Goal: Task Accomplishment & Management: Use online tool/utility

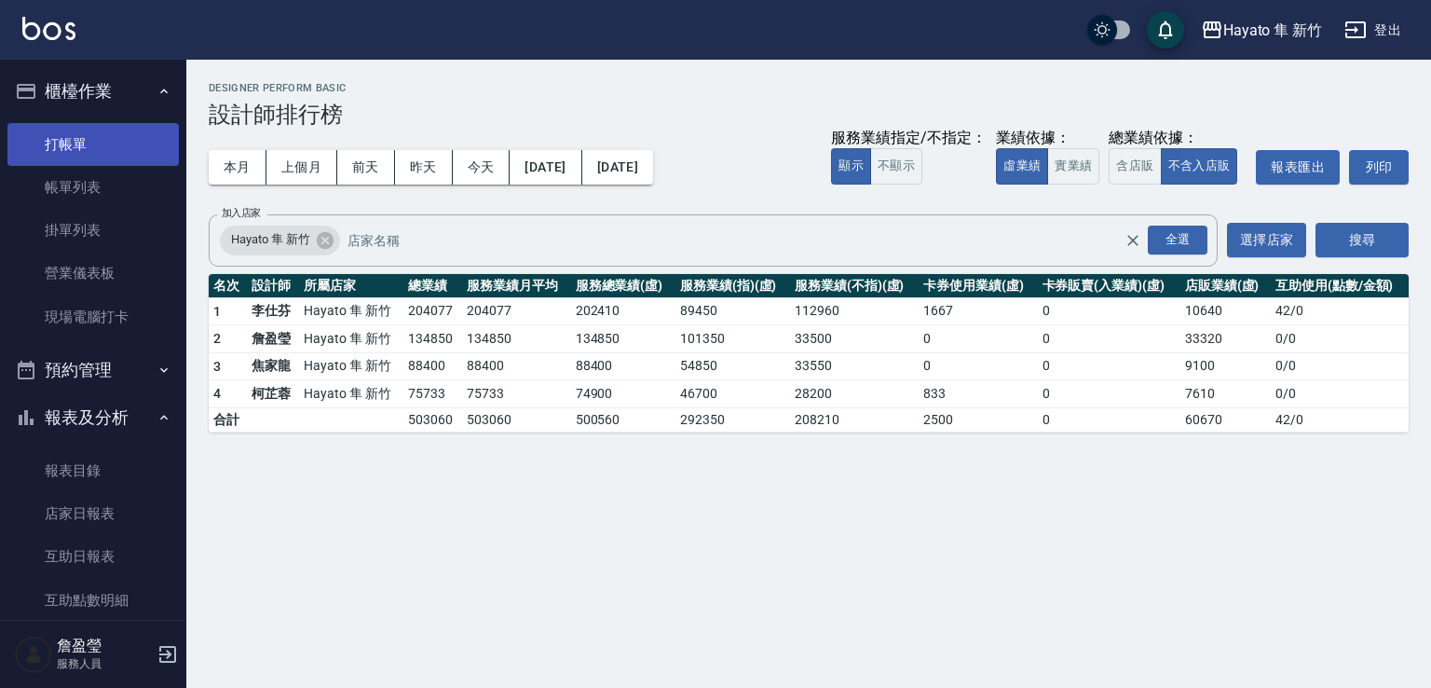
click at [111, 154] on link "打帳單" at bounding box center [92, 144] width 171 height 43
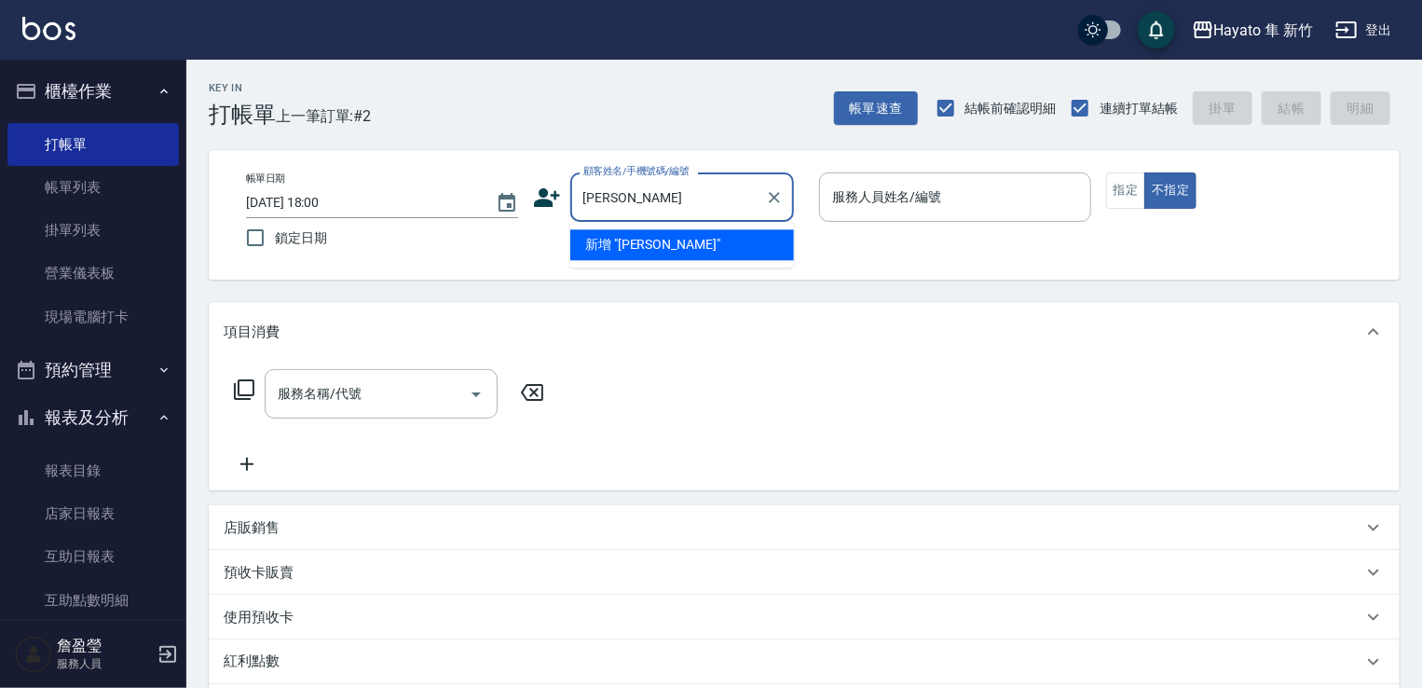
click at [648, 242] on li "新增 "[PERSON_NAME]"" at bounding box center [682, 244] width 224 height 31
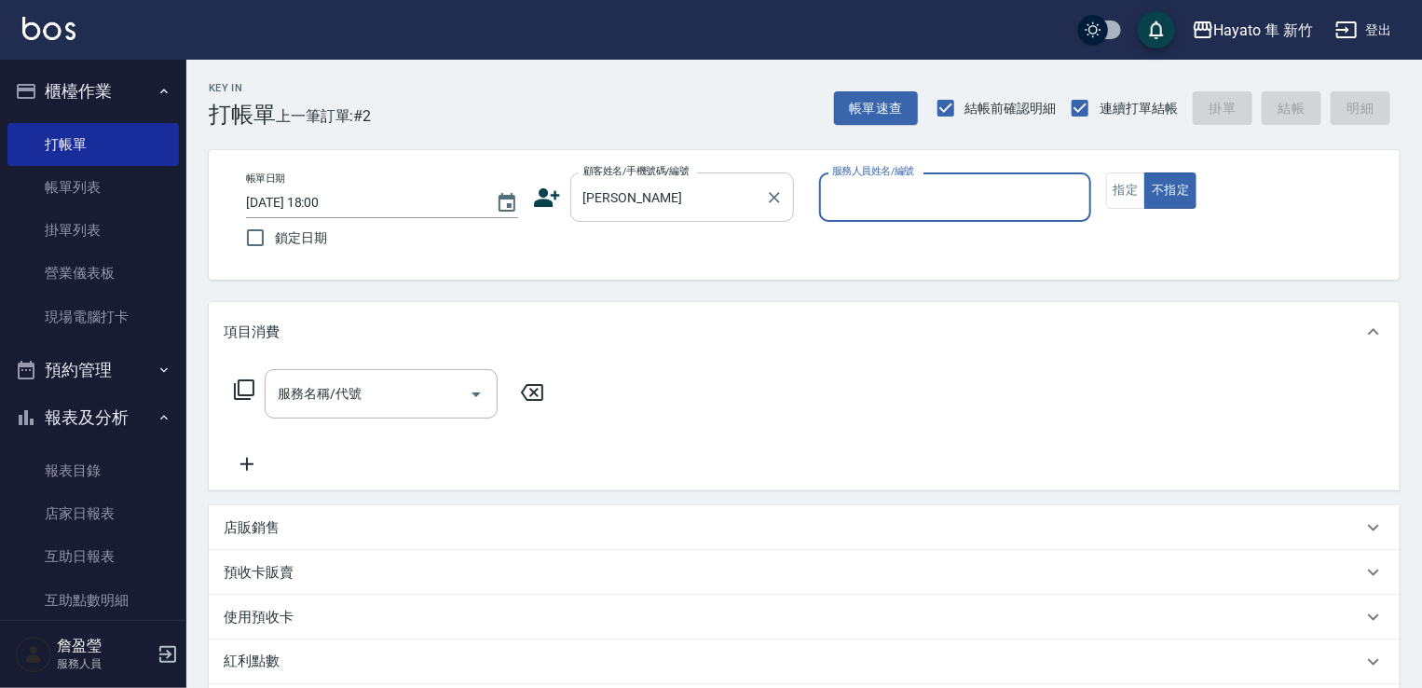
click at [682, 210] on input "[PERSON_NAME]" at bounding box center [668, 197] width 179 height 33
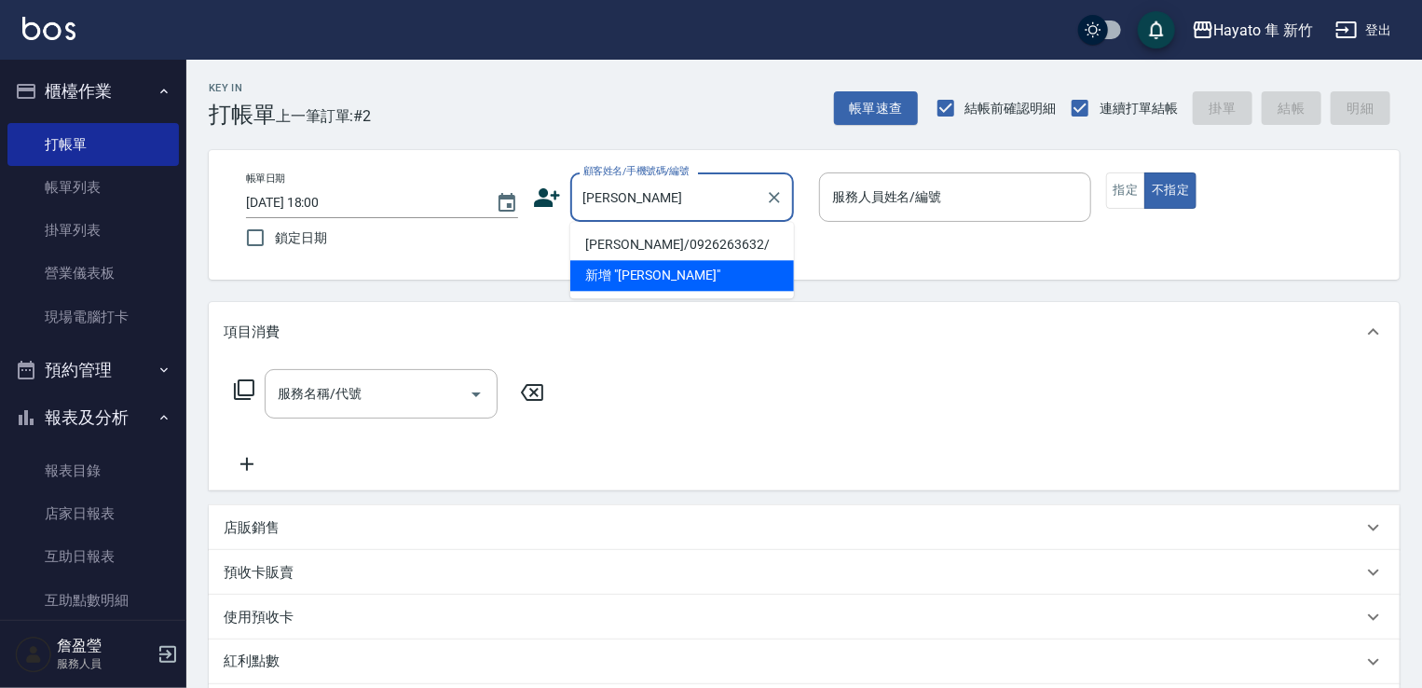
click at [701, 245] on li "[PERSON_NAME]/0926263632/" at bounding box center [682, 244] width 224 height 31
type input "[PERSON_NAME]/0926263632/"
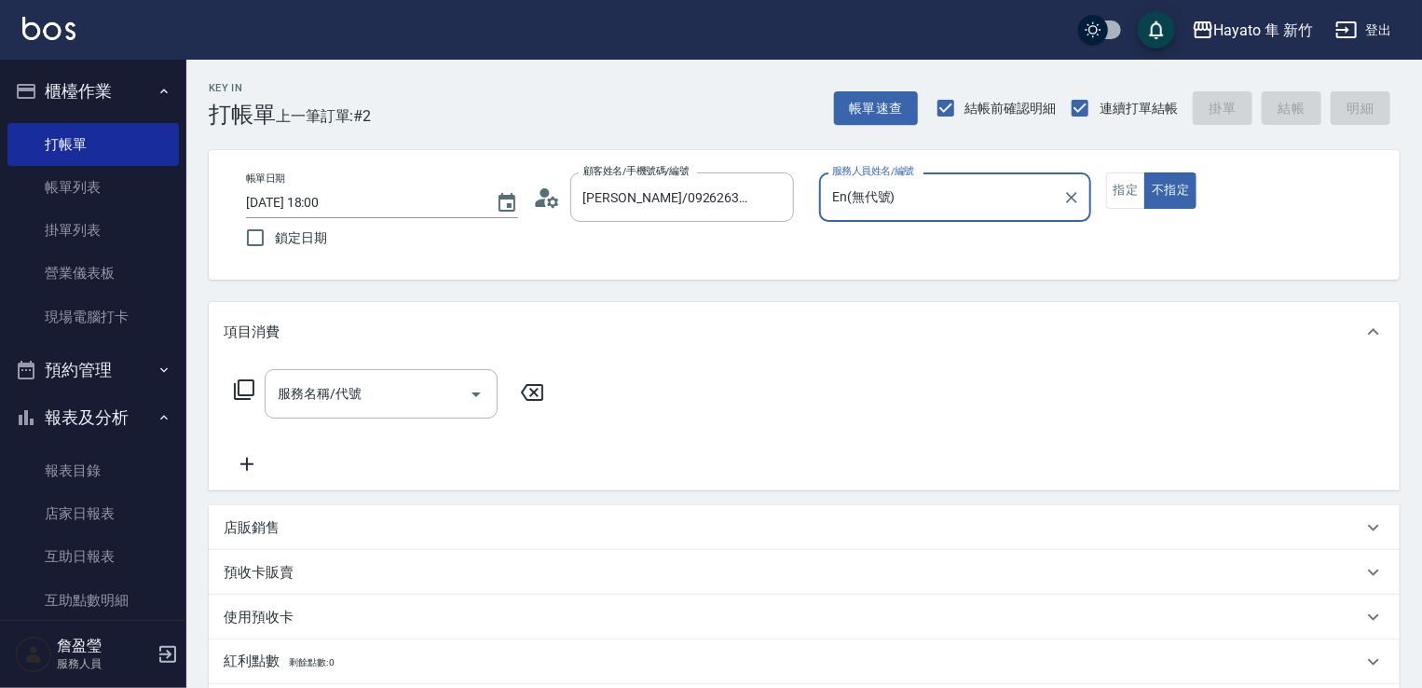
type input "En(無代號)"
click at [1125, 194] on button "指定" at bounding box center [1126, 190] width 40 height 36
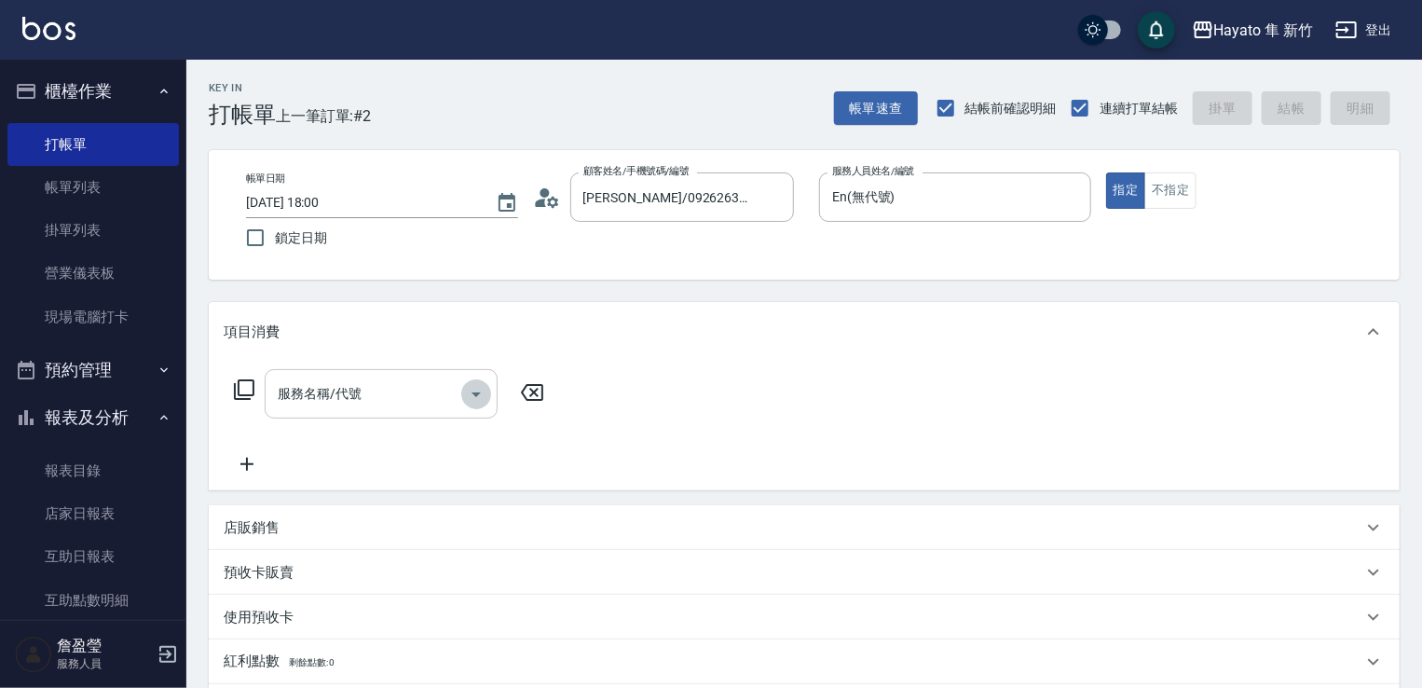
click at [470, 394] on icon "Open" at bounding box center [476, 394] width 22 height 22
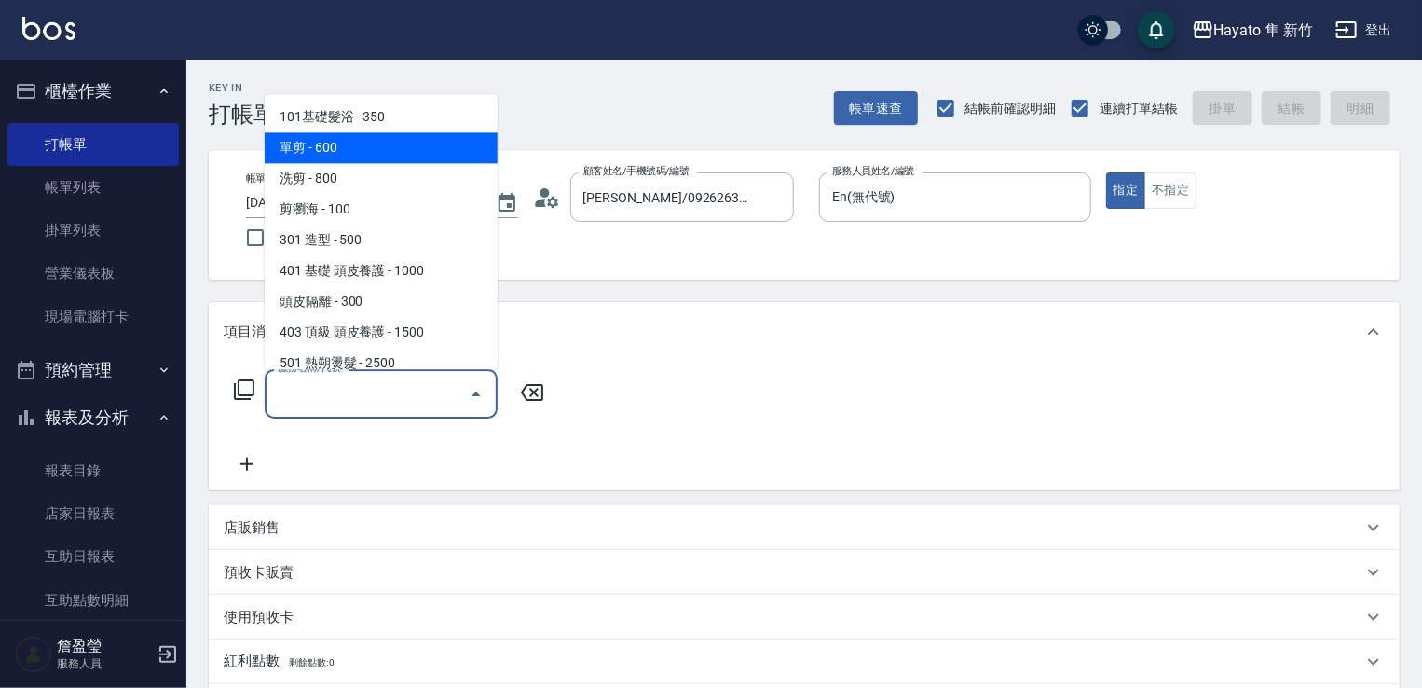
click at [381, 152] on span "單剪 - 600" at bounding box center [381, 147] width 233 height 31
type input "單剪(102)"
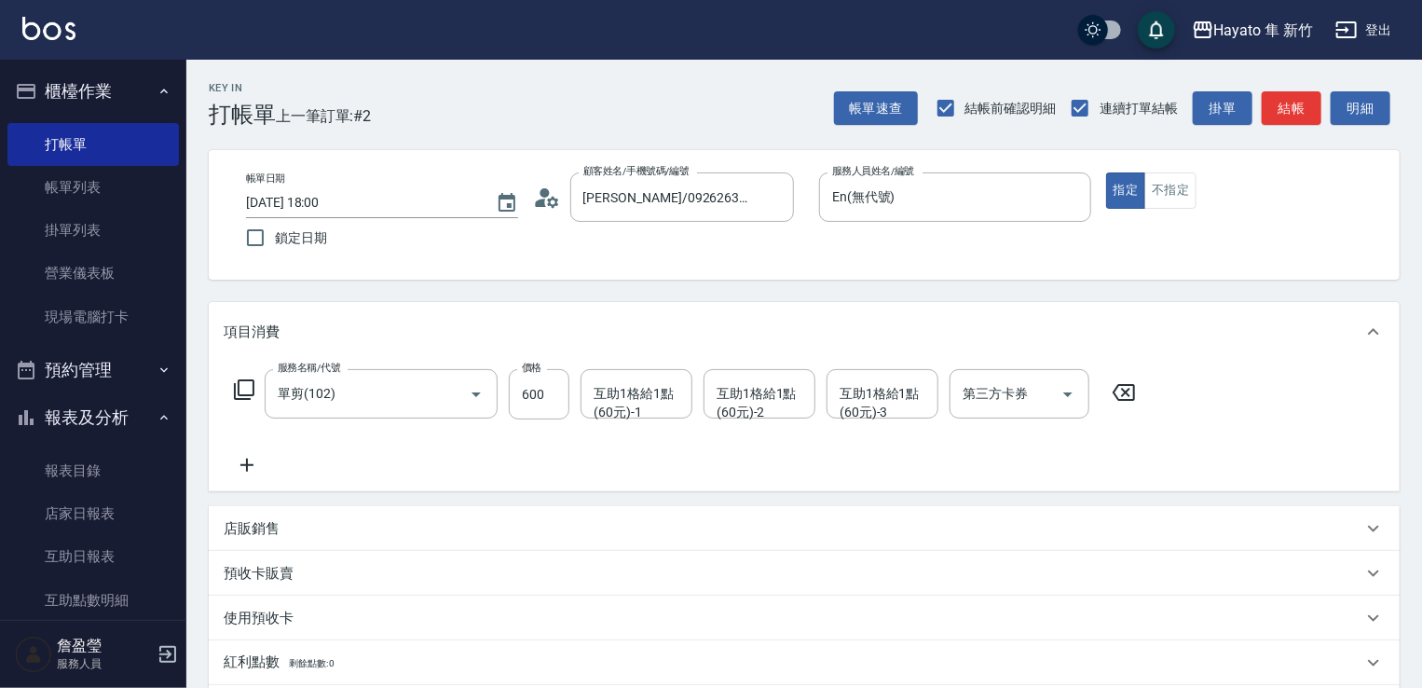
click at [255, 469] on icon at bounding box center [247, 465] width 47 height 22
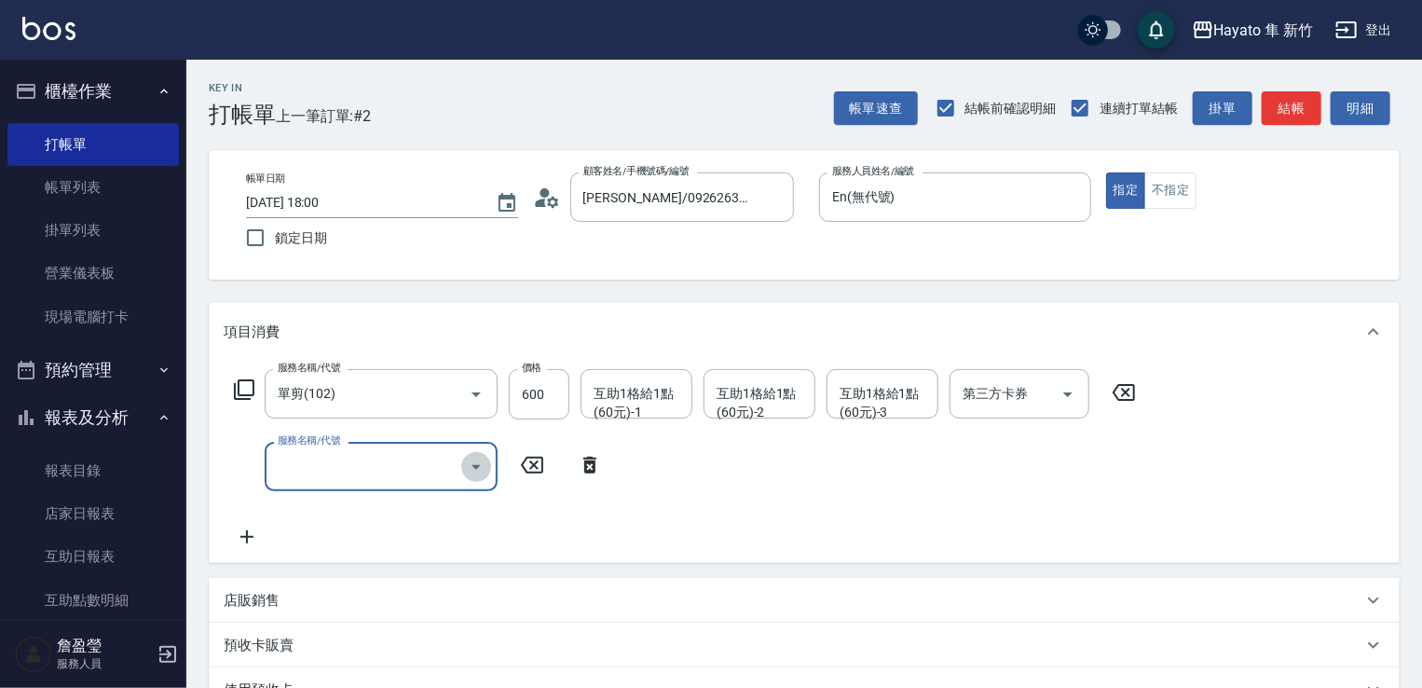
click at [484, 462] on icon "Open" at bounding box center [476, 467] width 22 height 22
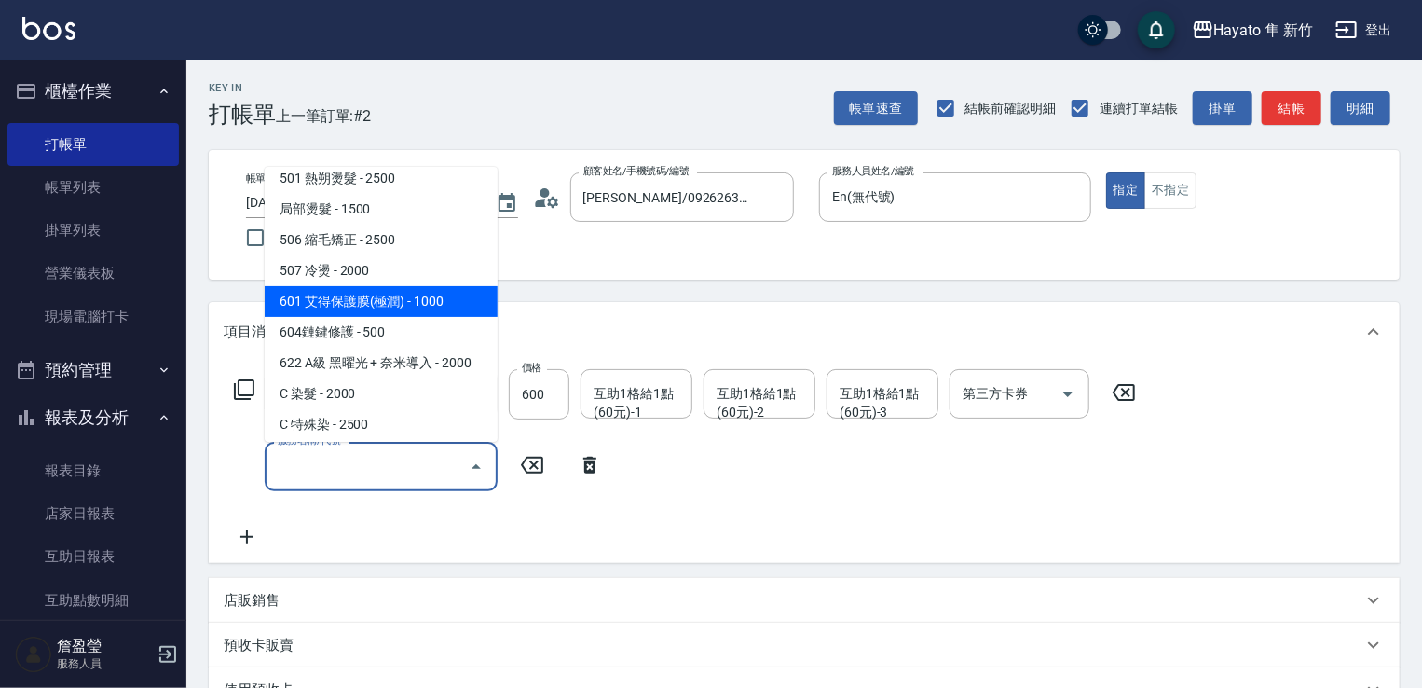
scroll to position [324, 0]
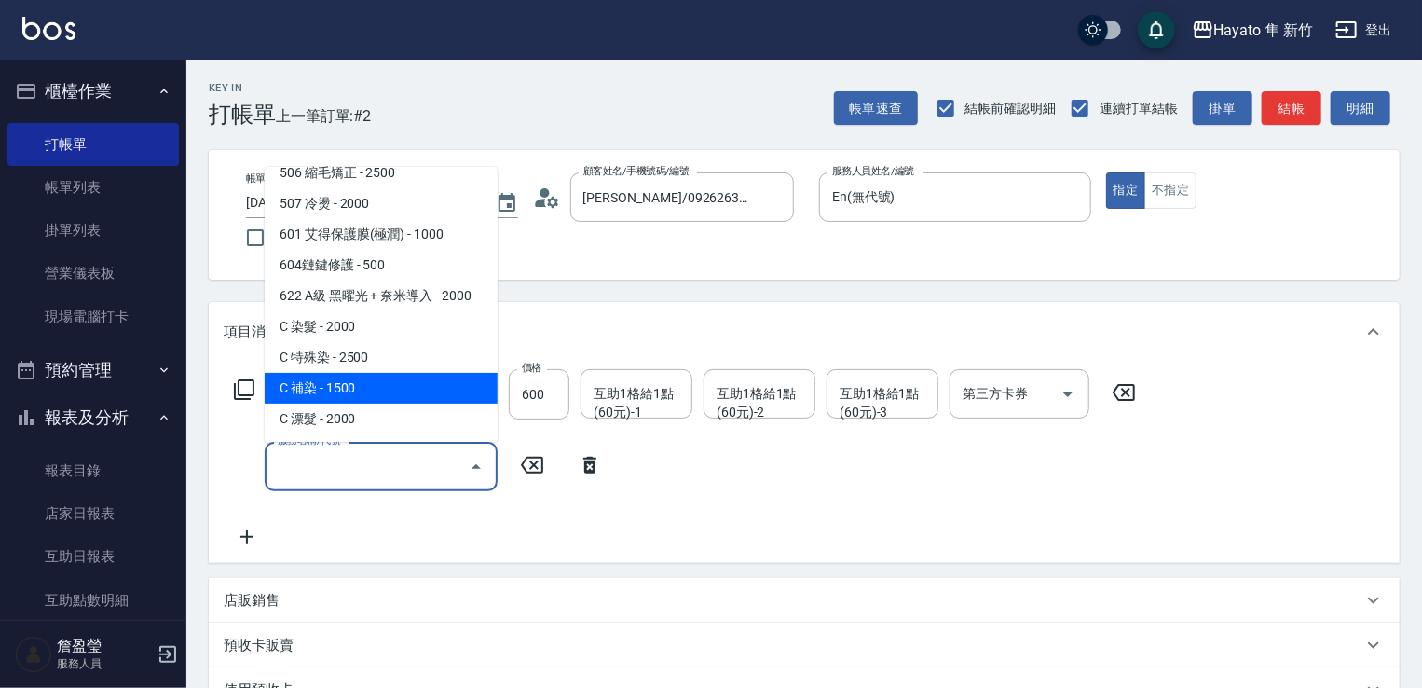
click at [392, 385] on span "C 補染 - 1500" at bounding box center [381, 388] width 233 height 31
type input "C 補染(704)"
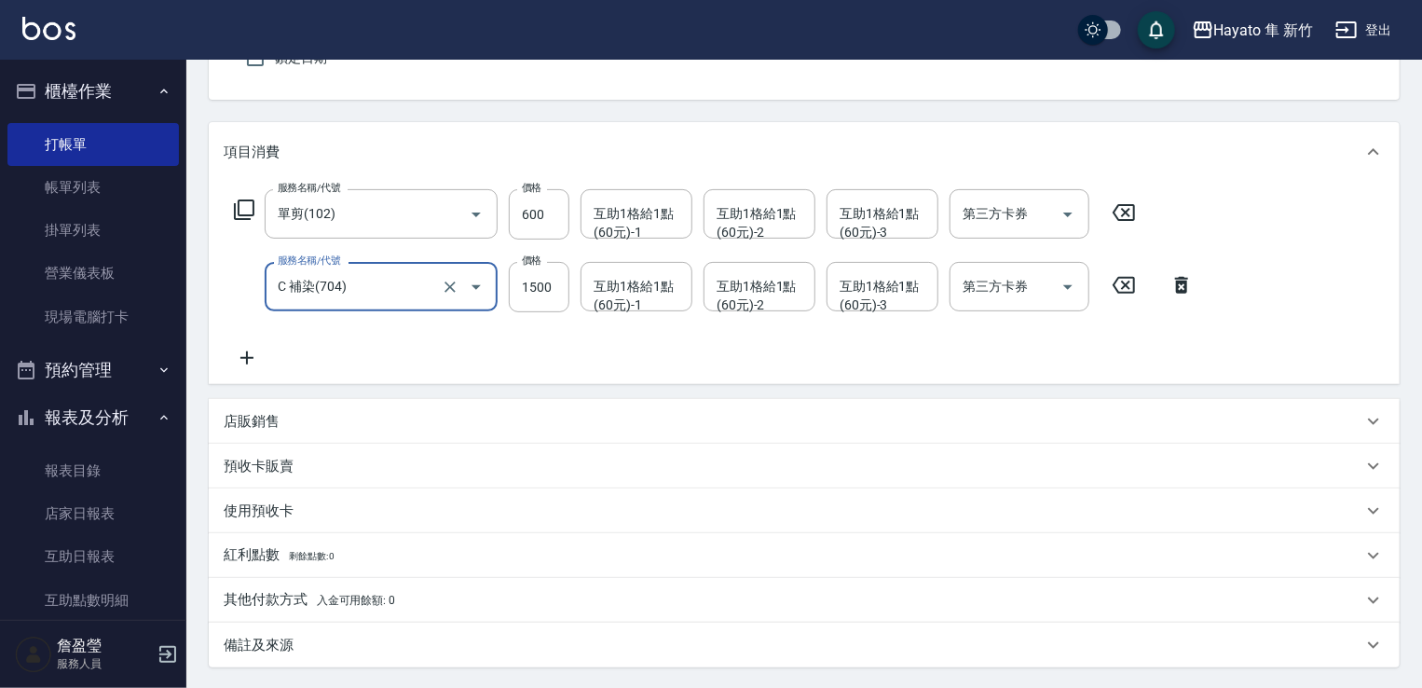
scroll to position [186, 0]
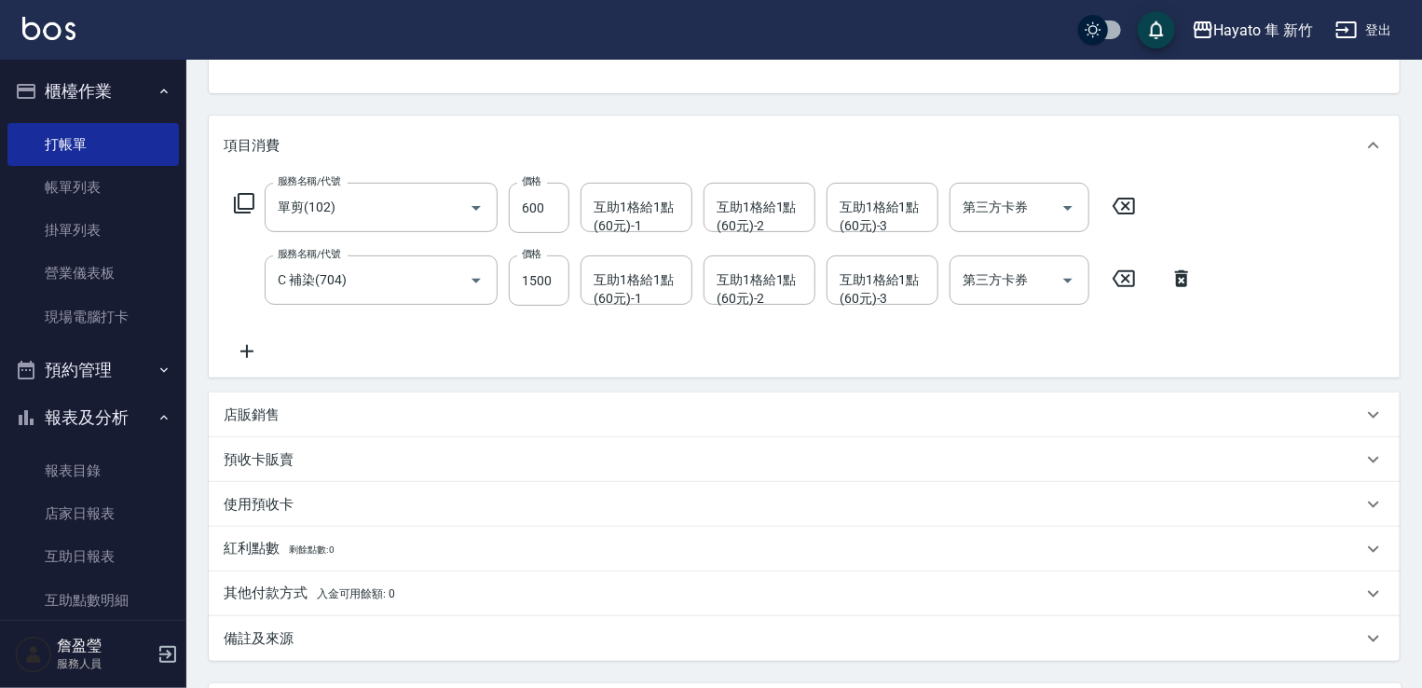
click at [344, 578] on div "其他付款方式 入金可用餘額: 0" at bounding box center [804, 593] width 1191 height 45
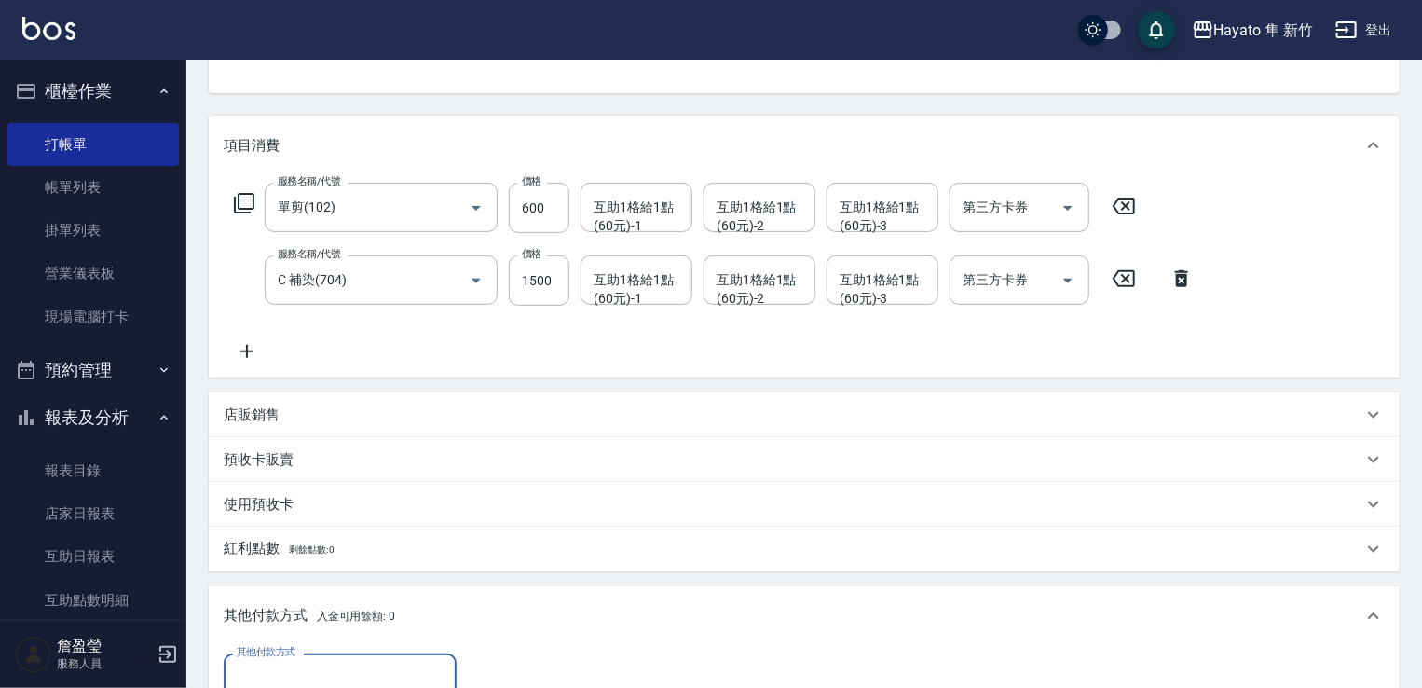
scroll to position [559, 0]
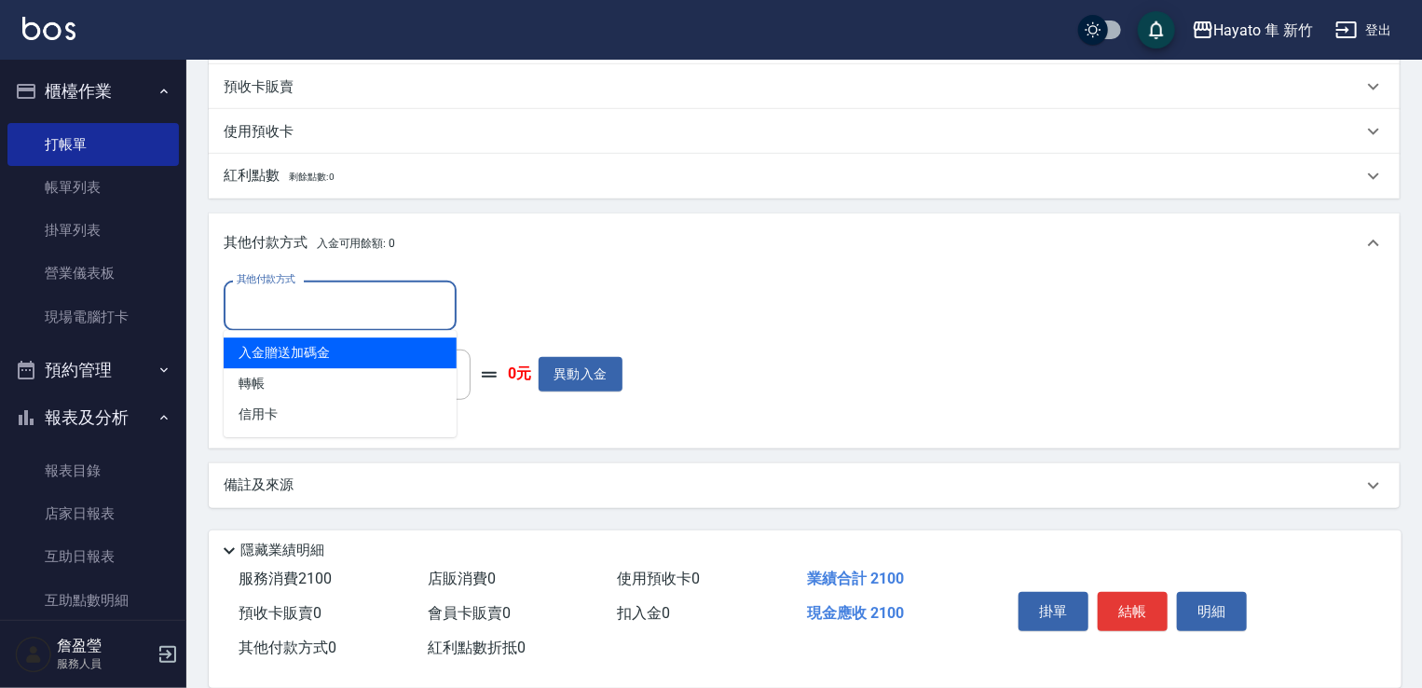
click at [389, 312] on input "其他付款方式" at bounding box center [340, 305] width 216 height 33
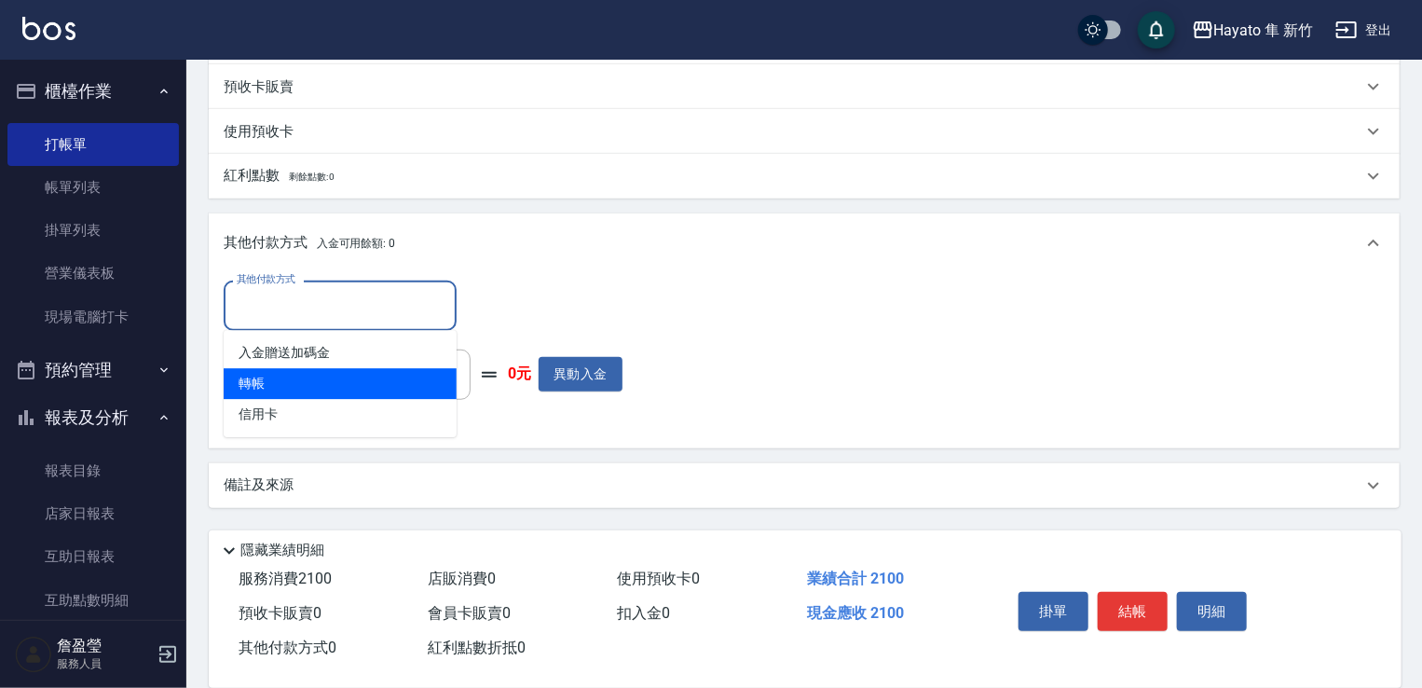
click at [373, 391] on span "轉帳" at bounding box center [340, 383] width 233 height 31
type input "轉帳"
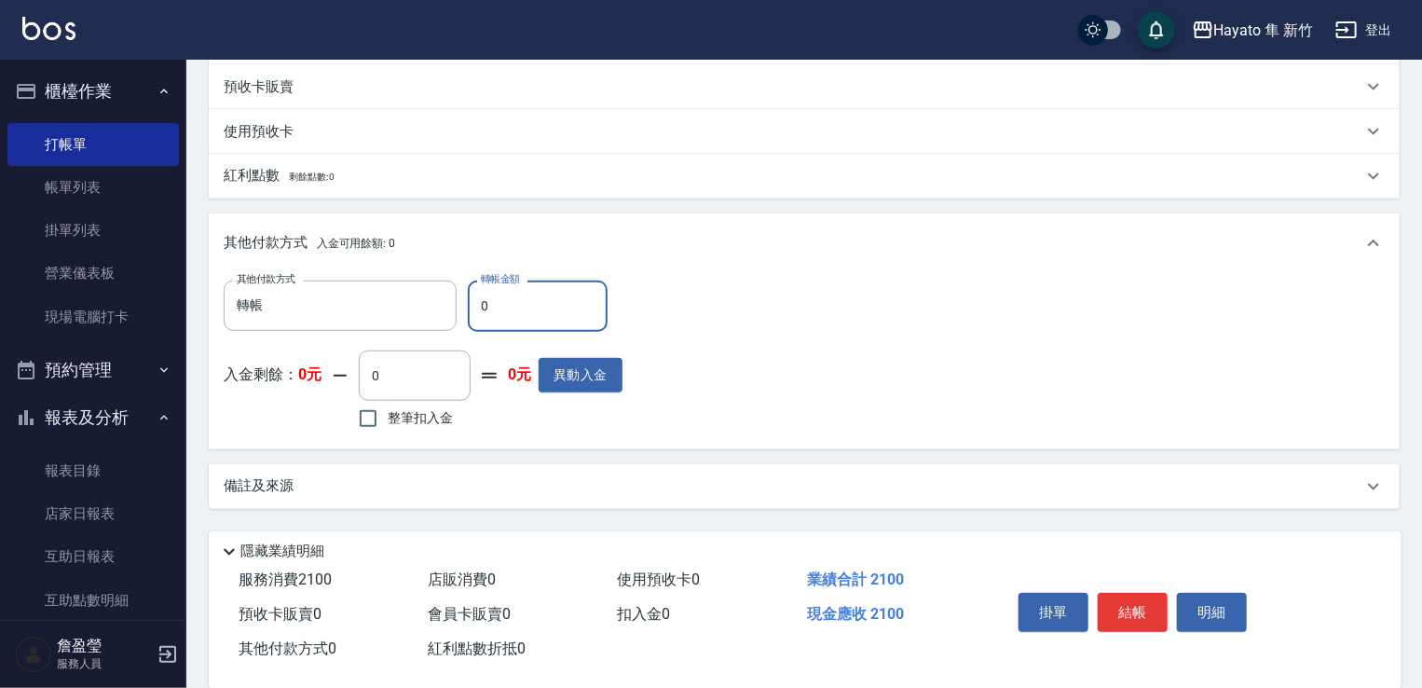
drag, startPoint x: 496, startPoint y: 299, endPoint x: 468, endPoint y: 312, distance: 30.8
click at [468, 312] on input "0" at bounding box center [538, 305] width 140 height 50
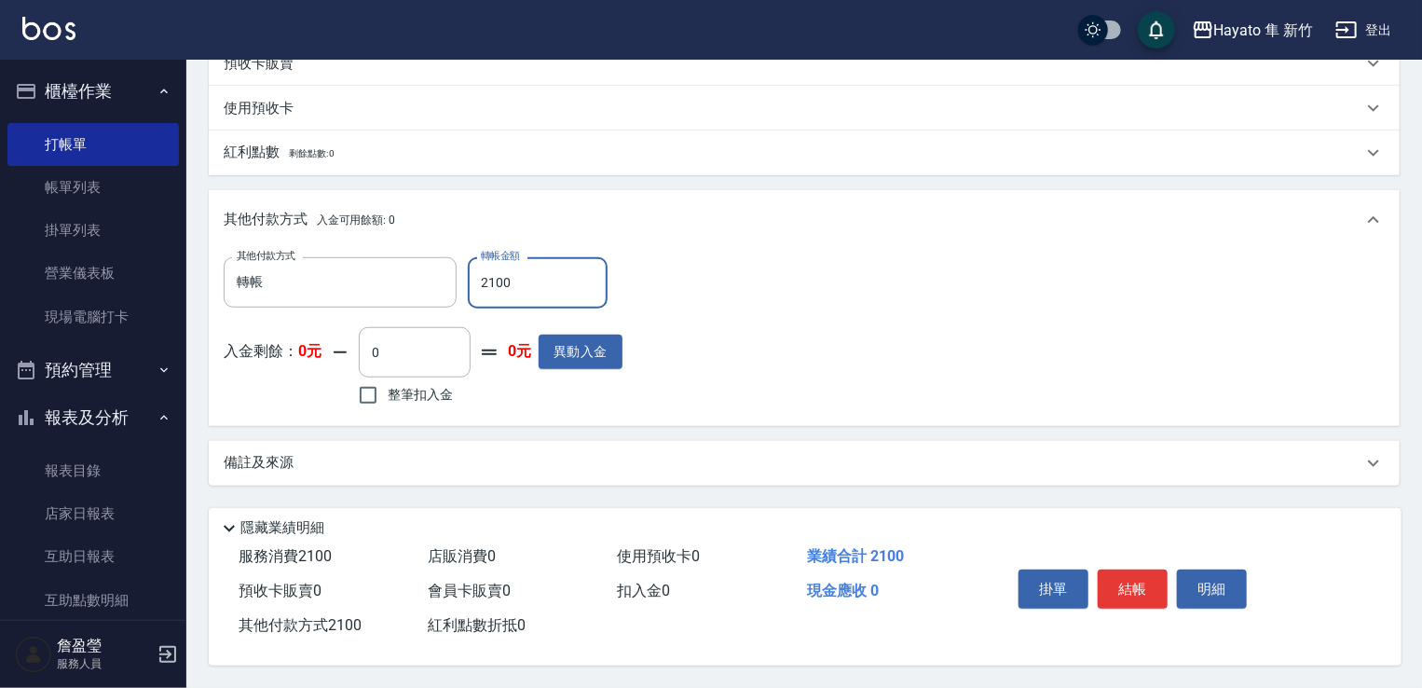
type input "2100"
click at [547, 454] on div "備註及來源" at bounding box center [793, 463] width 1138 height 20
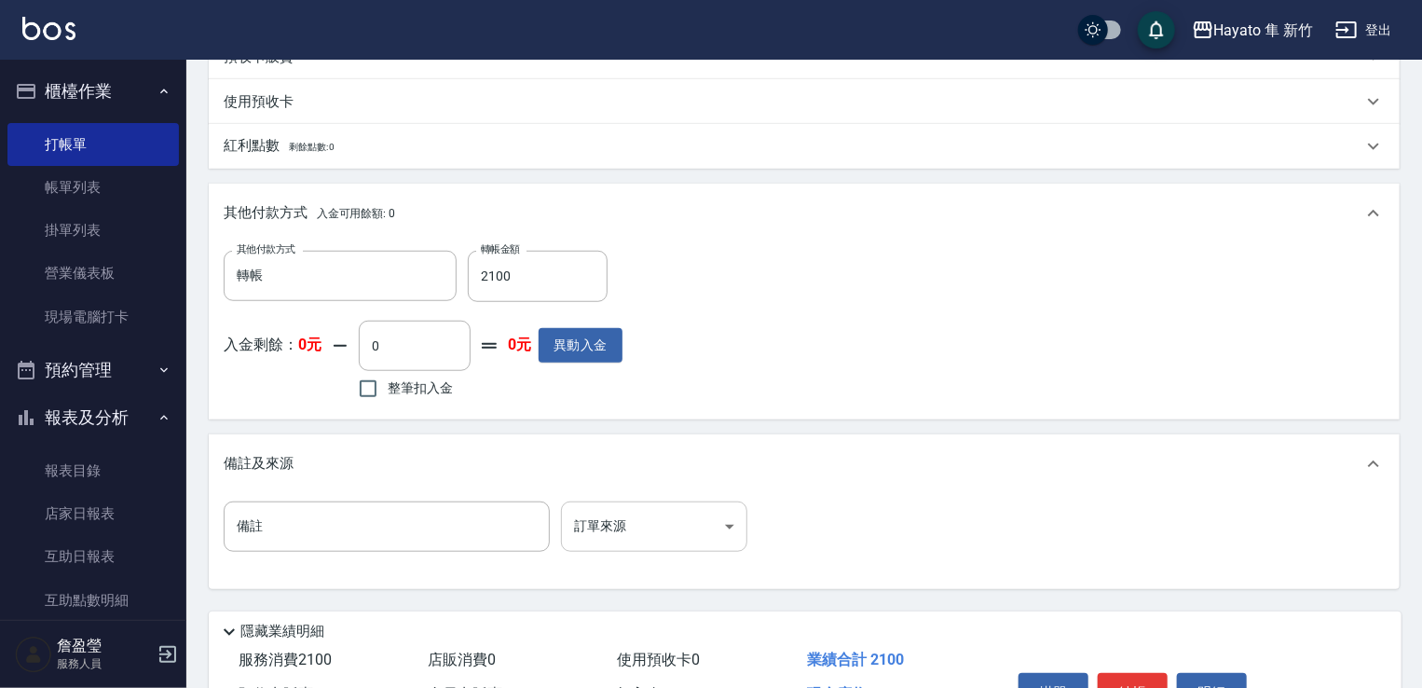
click at [659, 519] on body "Hayato 隼 新竹 登出 櫃檯作業 打帳單 帳單列表 掛單列表 營業儀表板 現場電腦打卡 預約管理 預約管理 報表及分析 報表目錄 店家日報表 互助日報表…" at bounding box center [711, 101] width 1422 height 1380
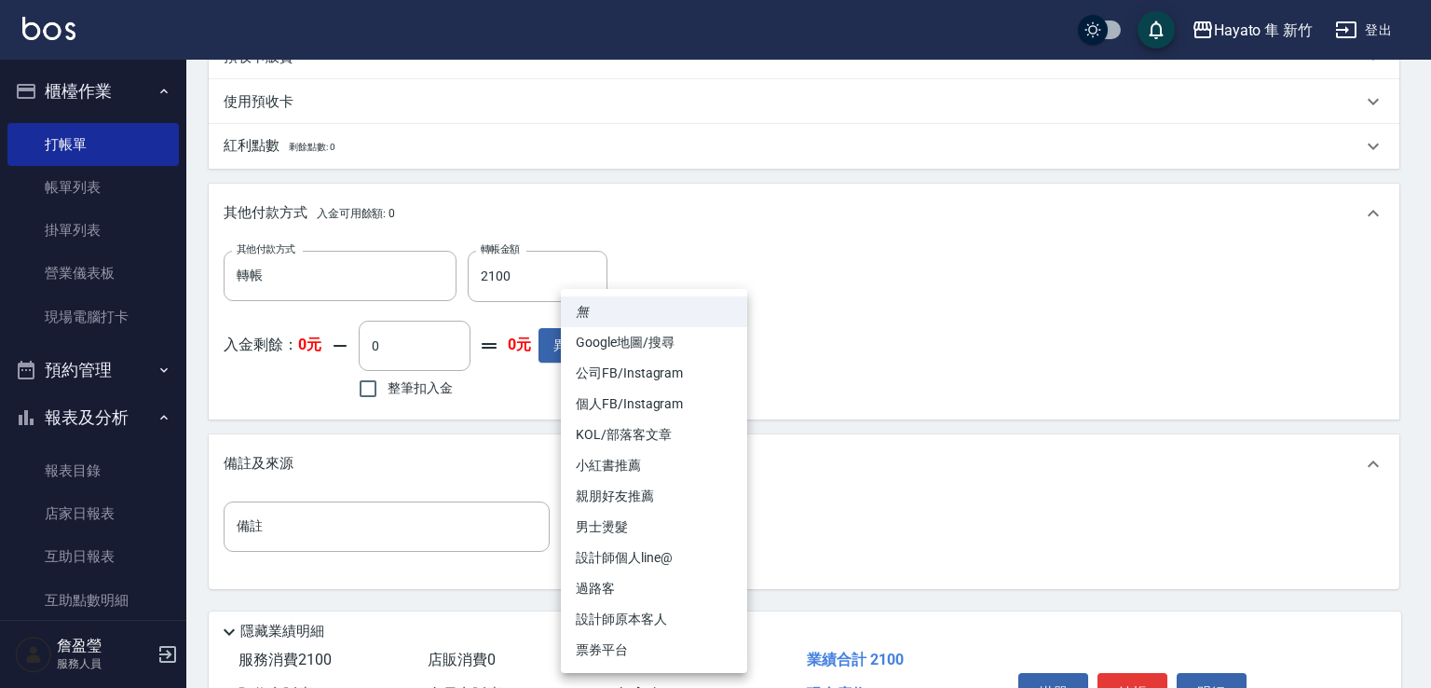
click at [670, 621] on li "設計師原本客人" at bounding box center [654, 619] width 186 height 31
type input "設計師原本客人"
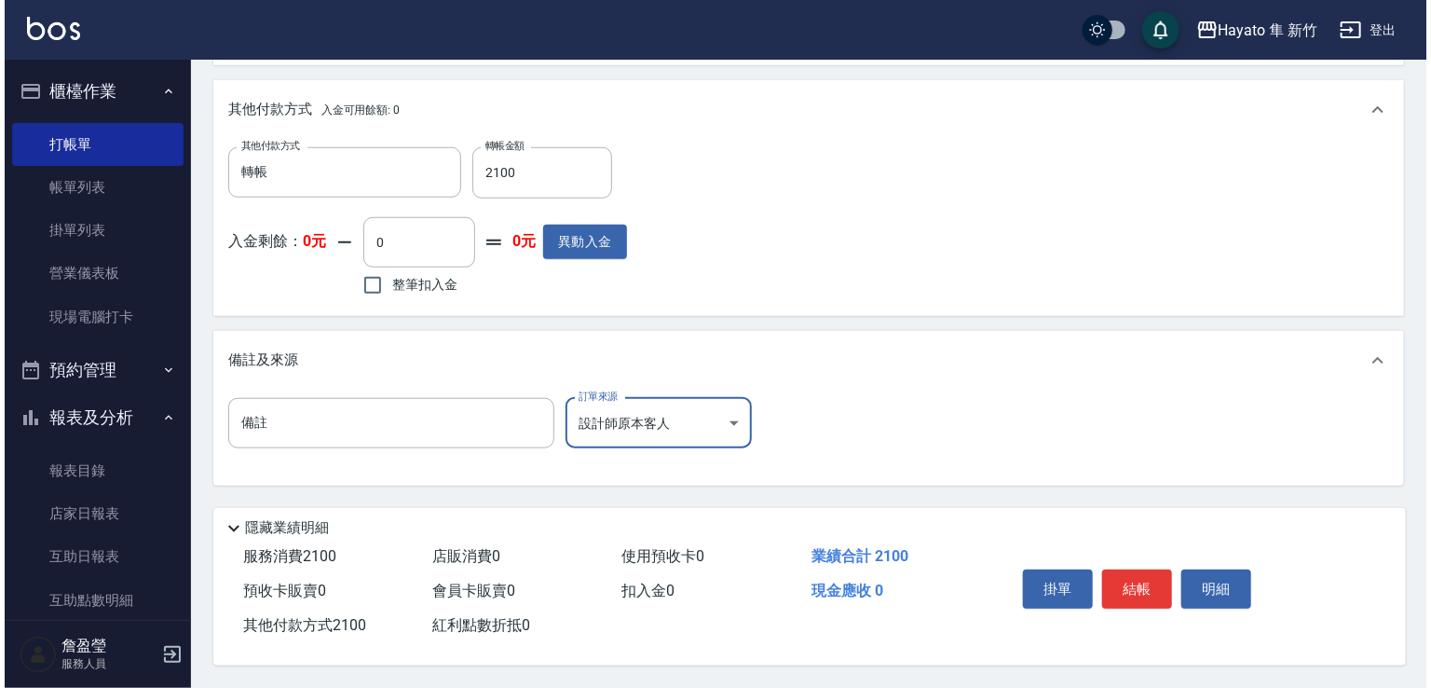
scroll to position [698, 0]
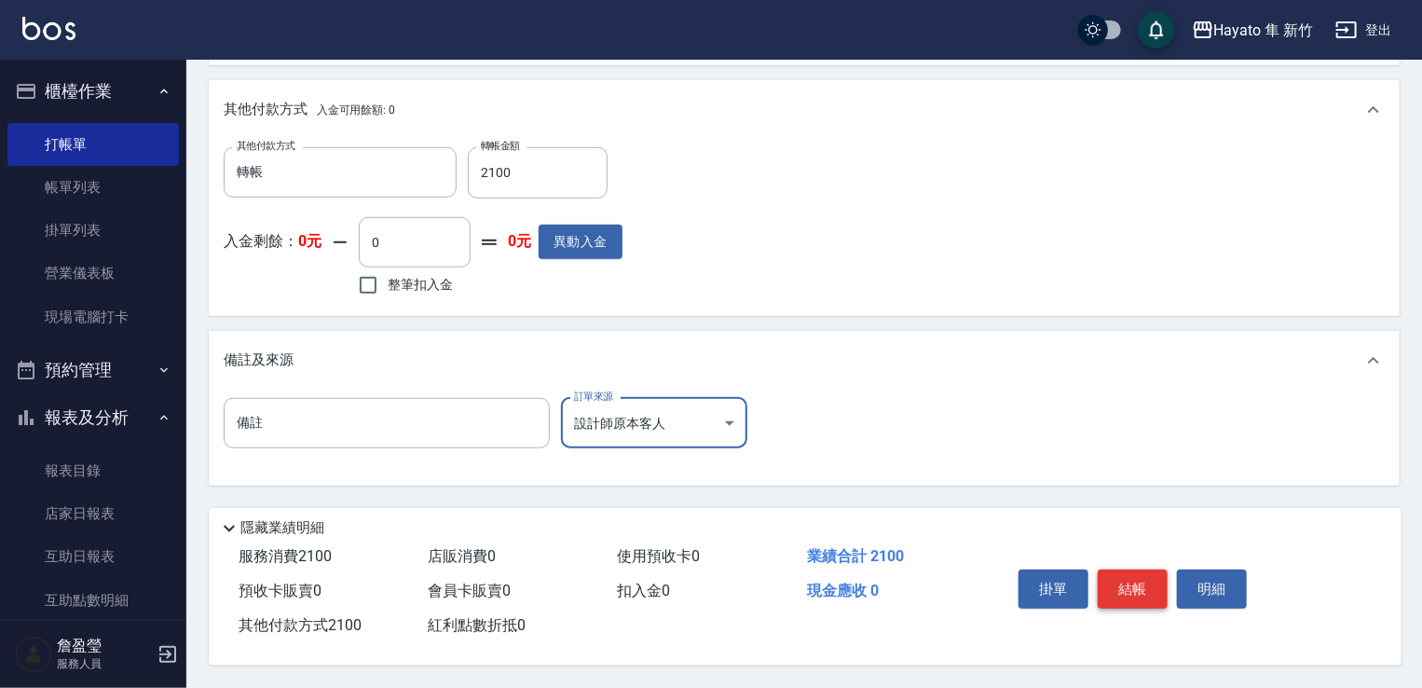
click at [1148, 571] on button "結帳" at bounding box center [1132, 588] width 70 height 39
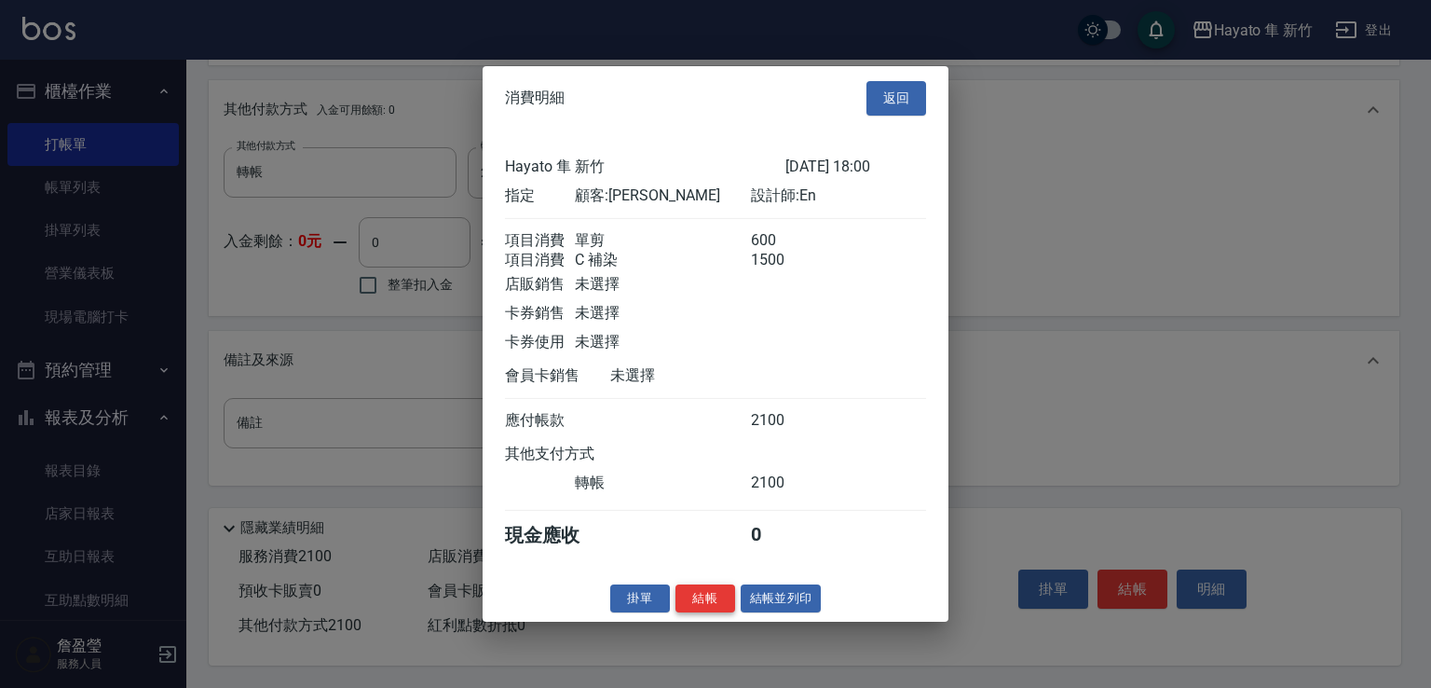
click at [696, 612] on button "結帳" at bounding box center [705, 597] width 60 height 29
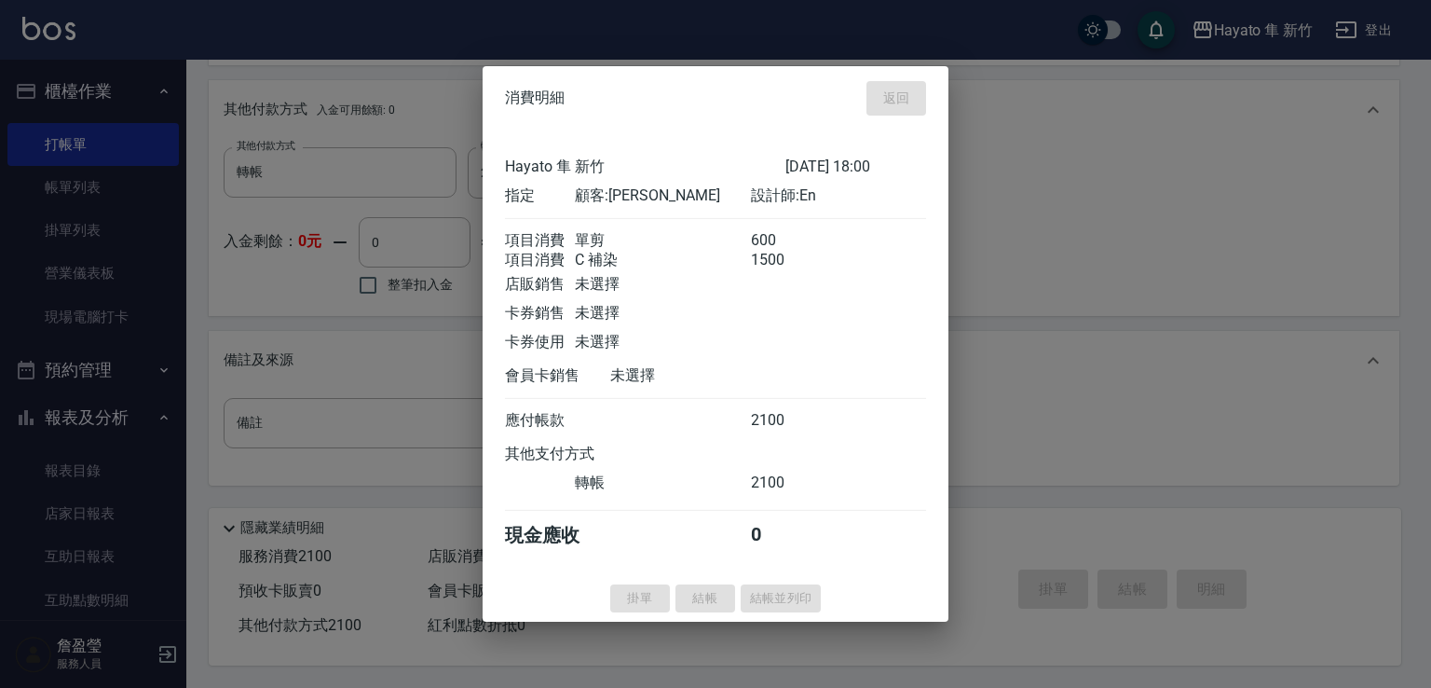
type input "[DATE] 18:01"
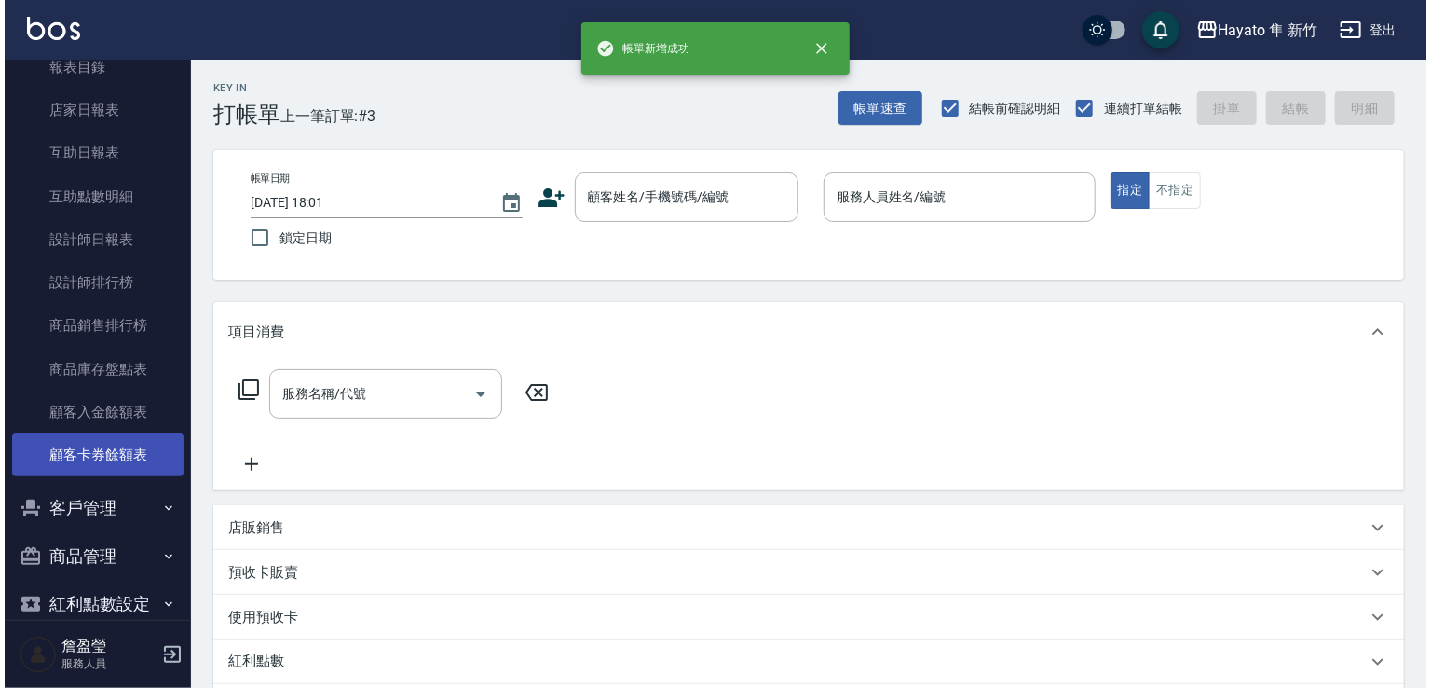
scroll to position [433, 0]
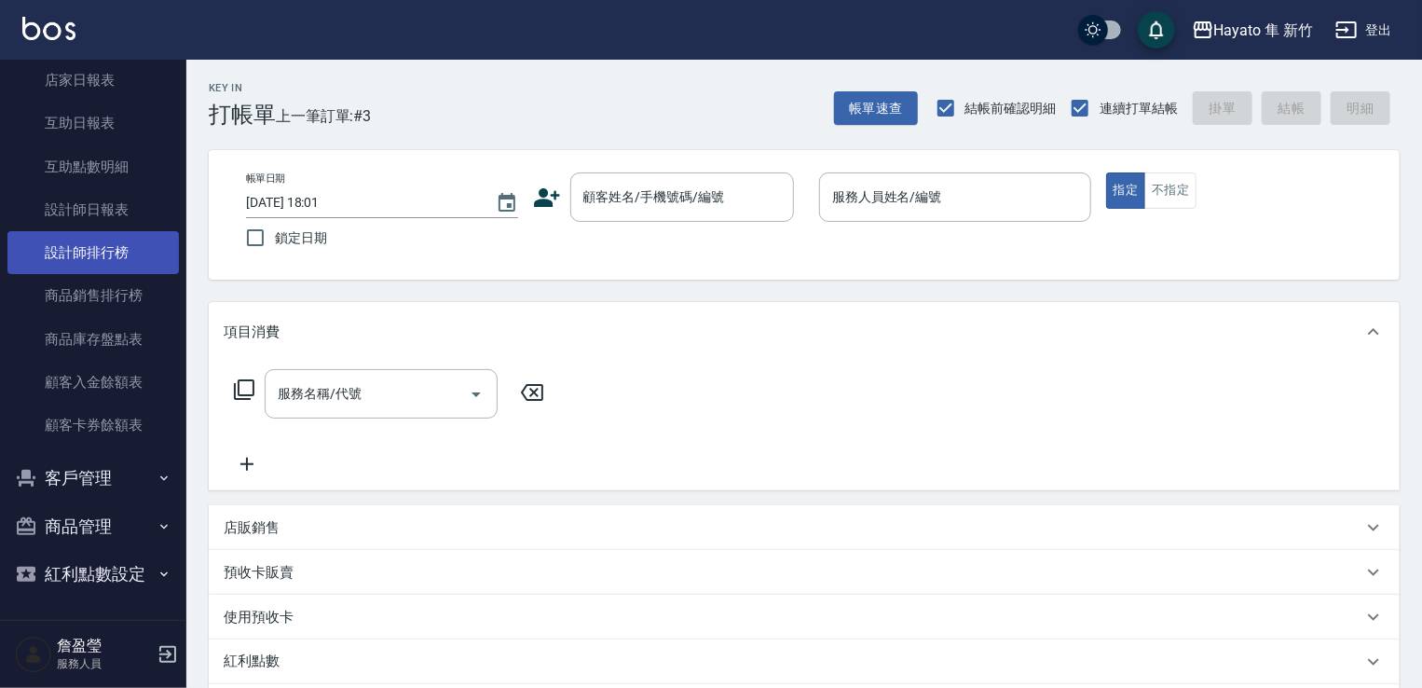
click at [111, 259] on link "設計師排行榜" at bounding box center [92, 252] width 171 height 43
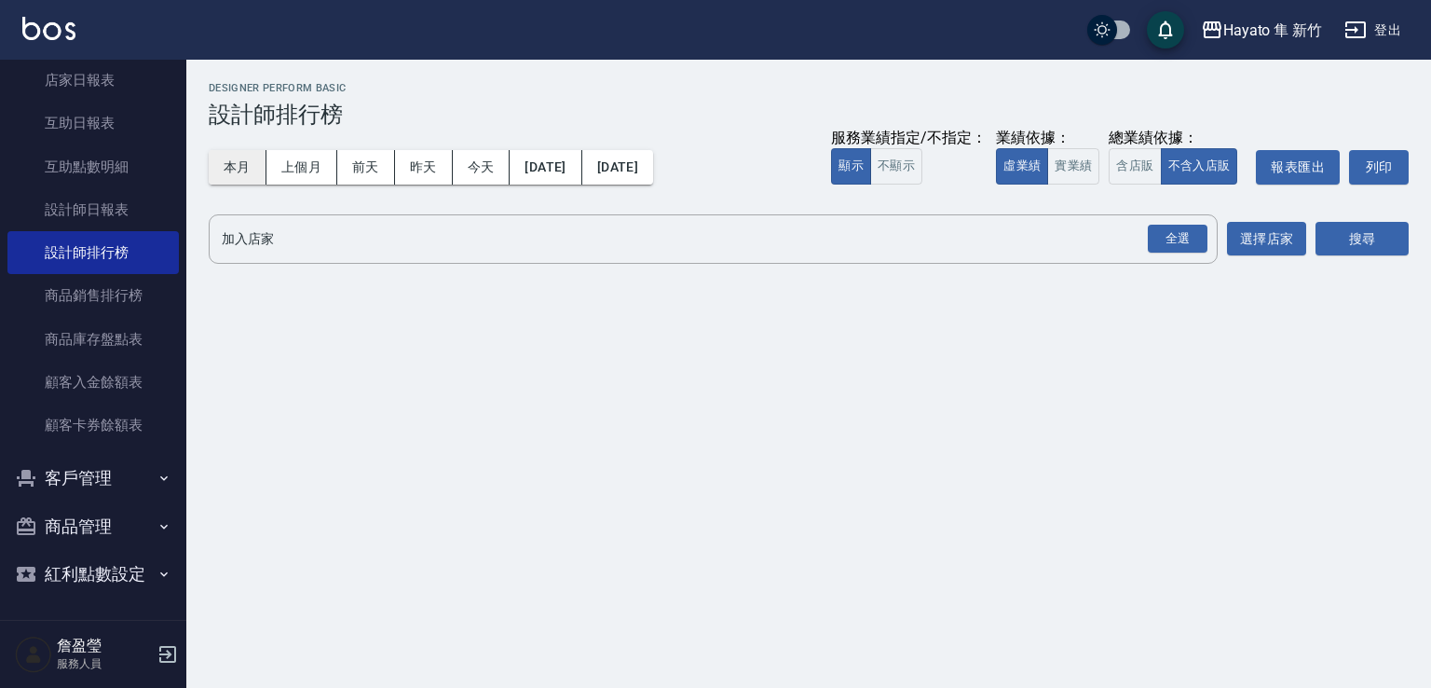
click at [239, 170] on button "本月" at bounding box center [238, 167] width 58 height 34
click at [1168, 249] on div "全選" at bounding box center [1178, 239] width 60 height 29
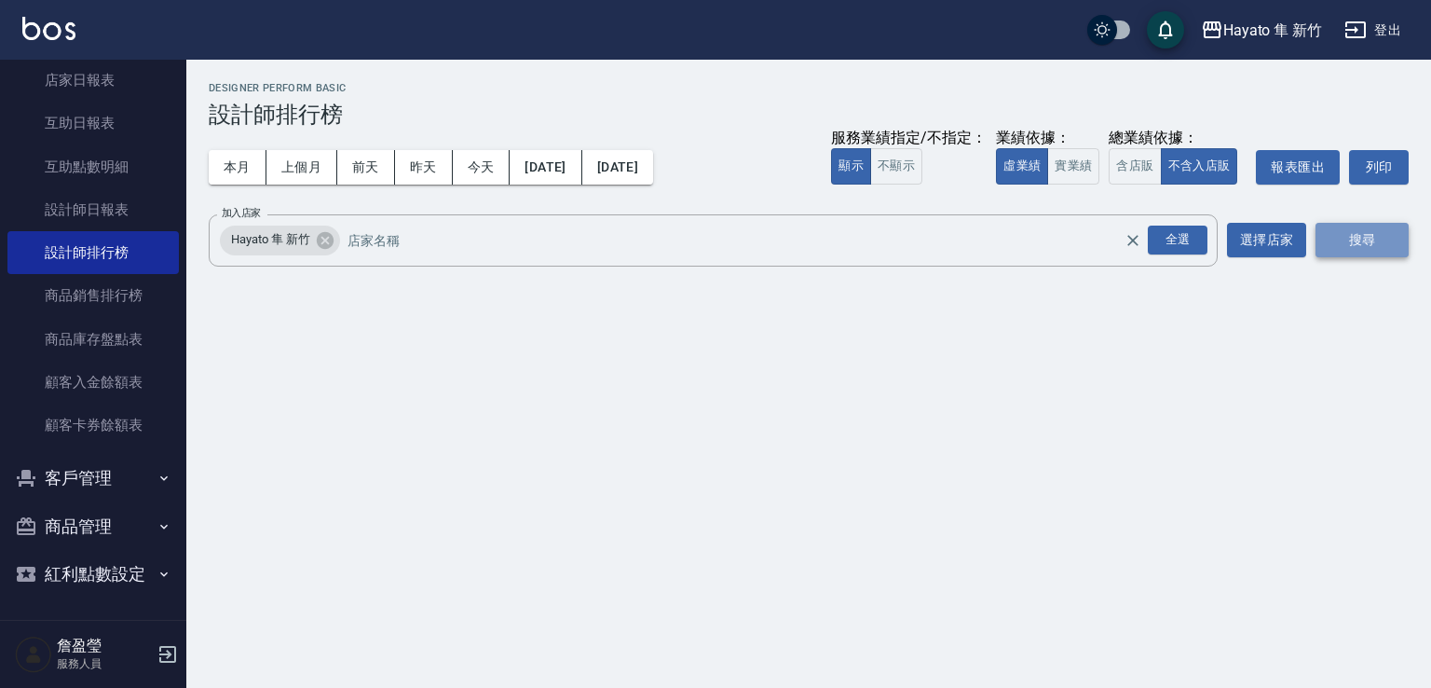
click at [1364, 236] on button "搜尋" at bounding box center [1361, 240] width 93 height 34
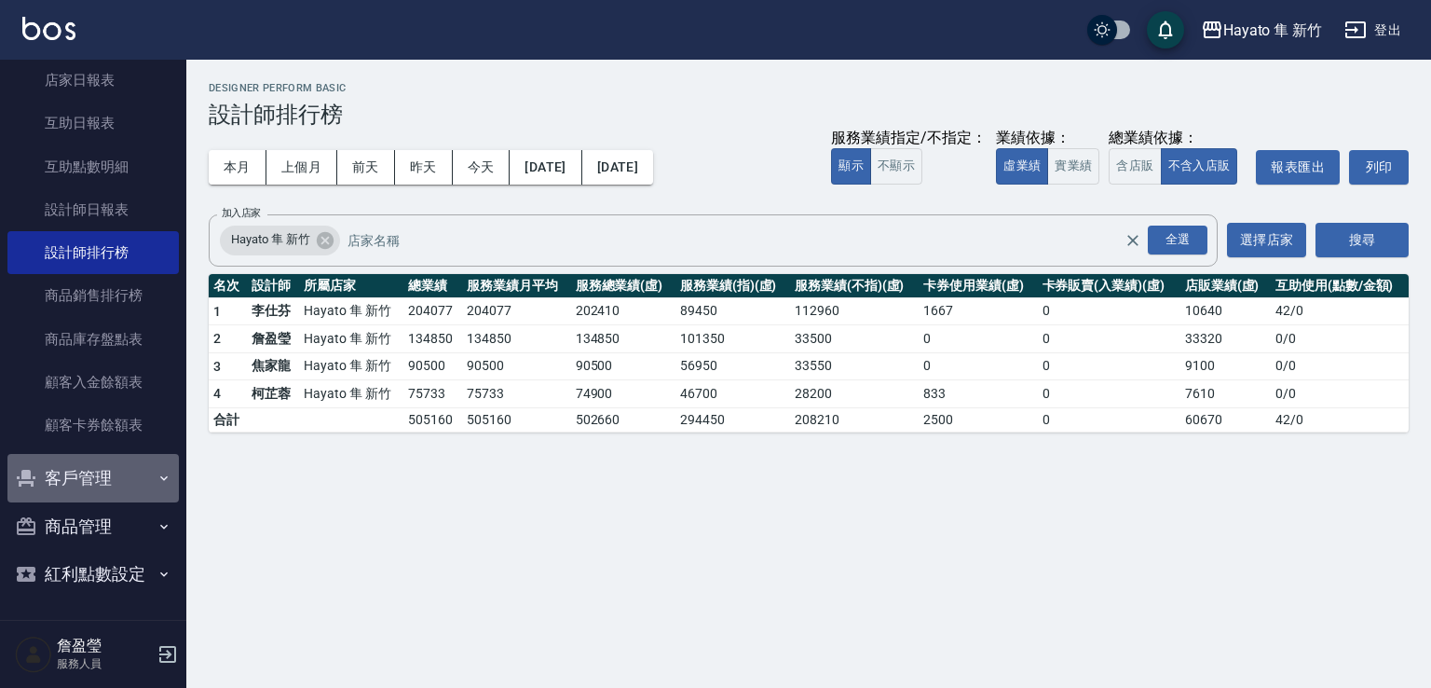
click at [94, 489] on button "客戶管理" at bounding box center [92, 478] width 171 height 48
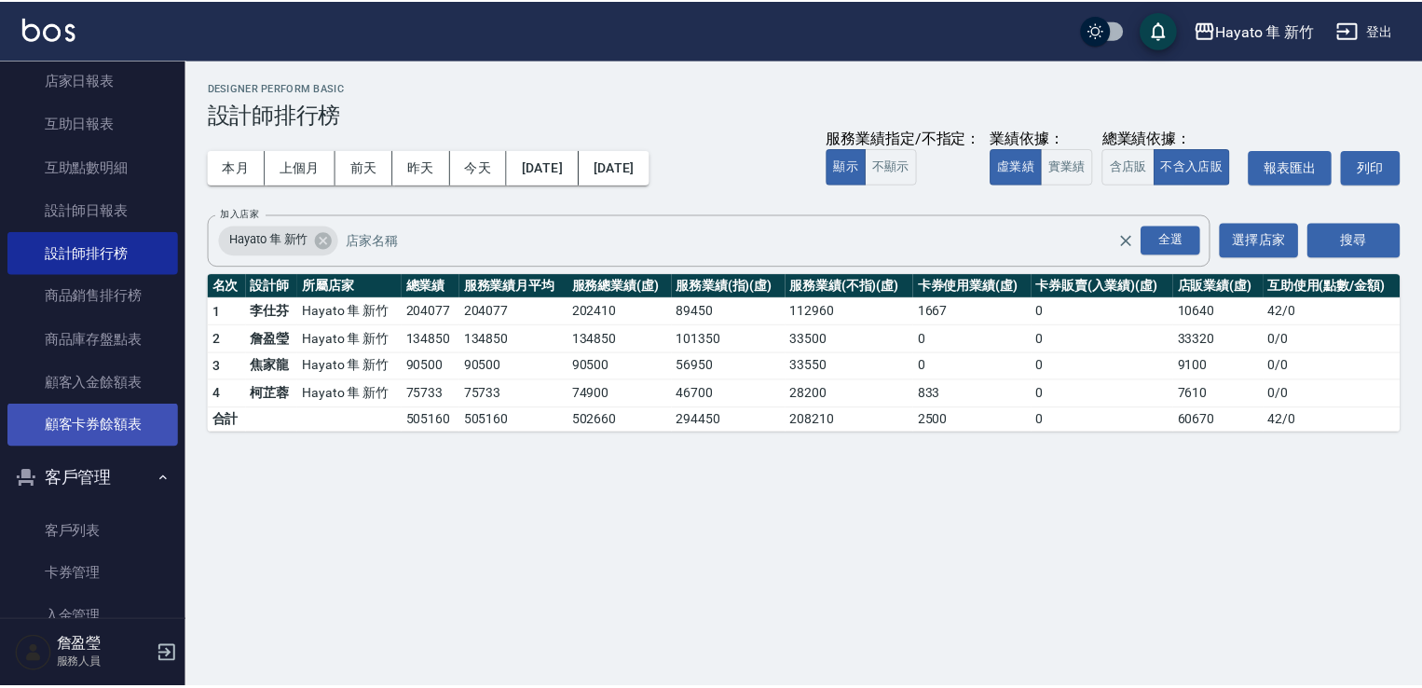
scroll to position [578, 0]
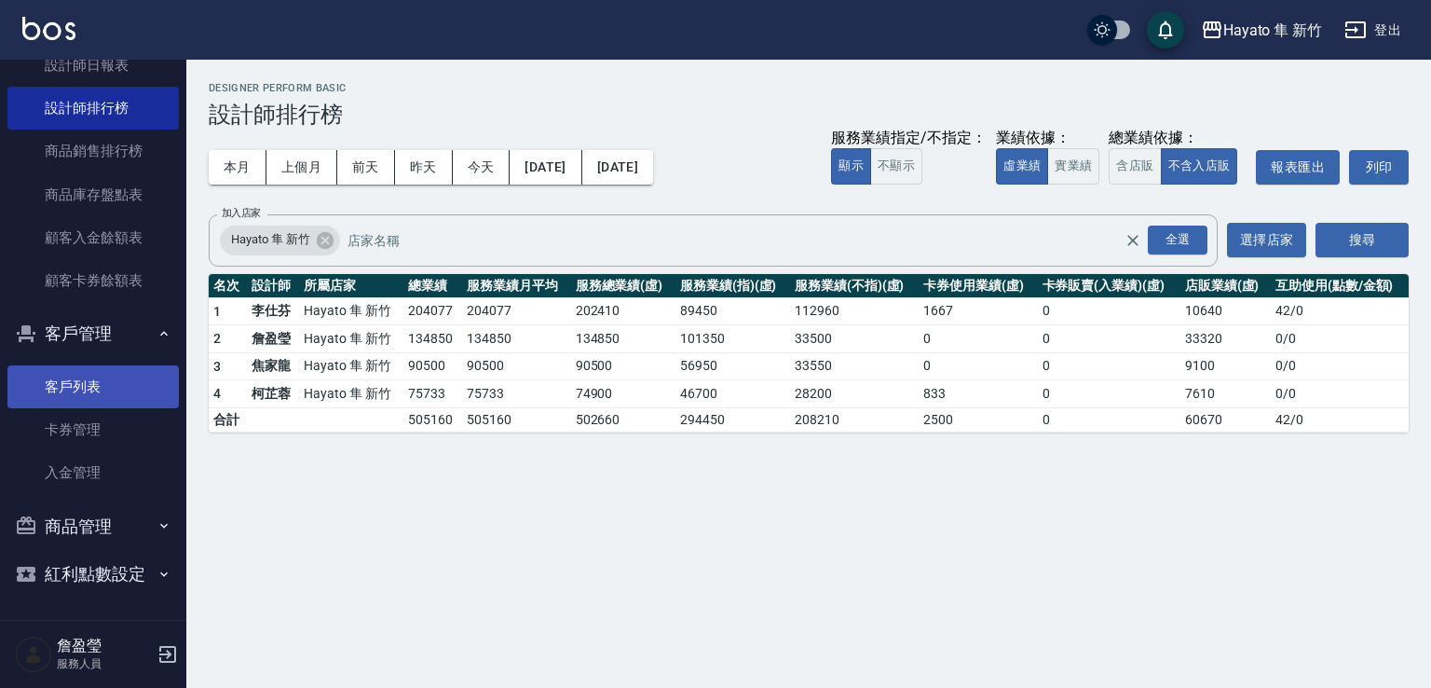
click at [127, 386] on link "客戶列表" at bounding box center [92, 386] width 171 height 43
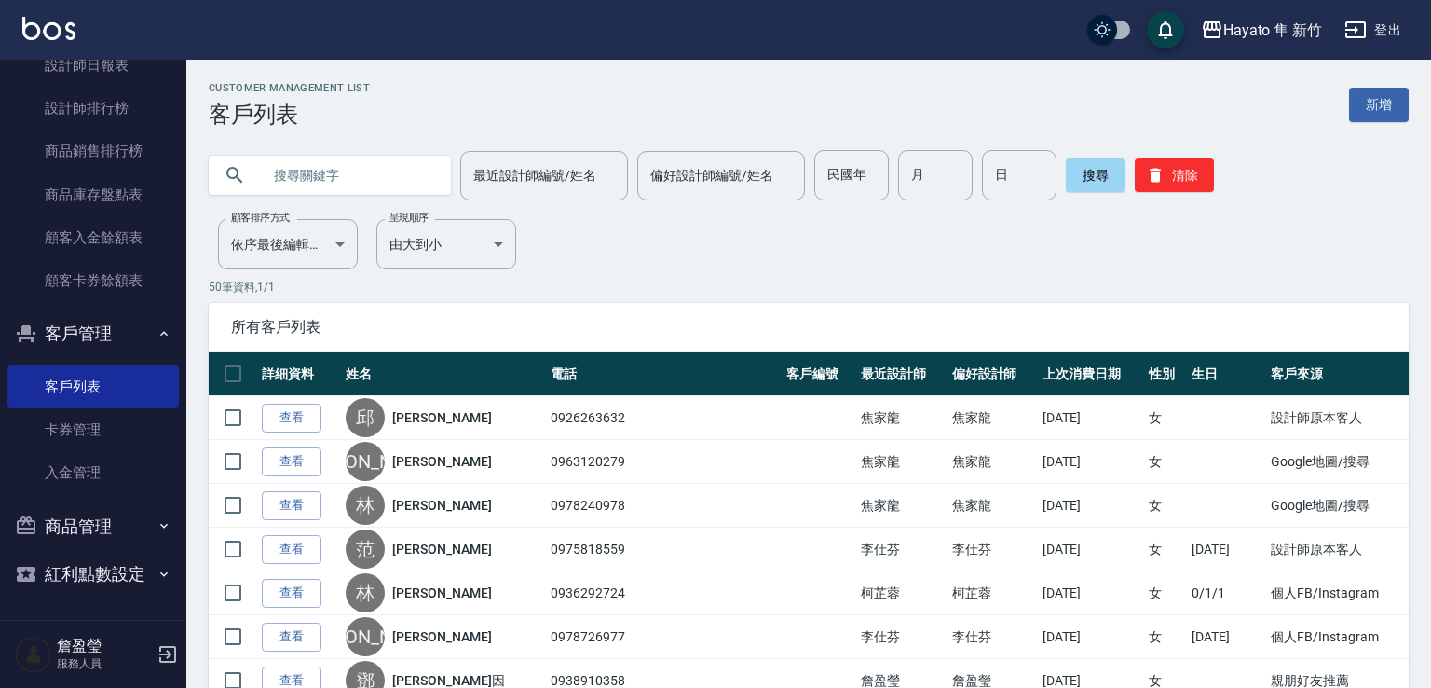
click at [328, 176] on input "text" at bounding box center [348, 175] width 175 height 50
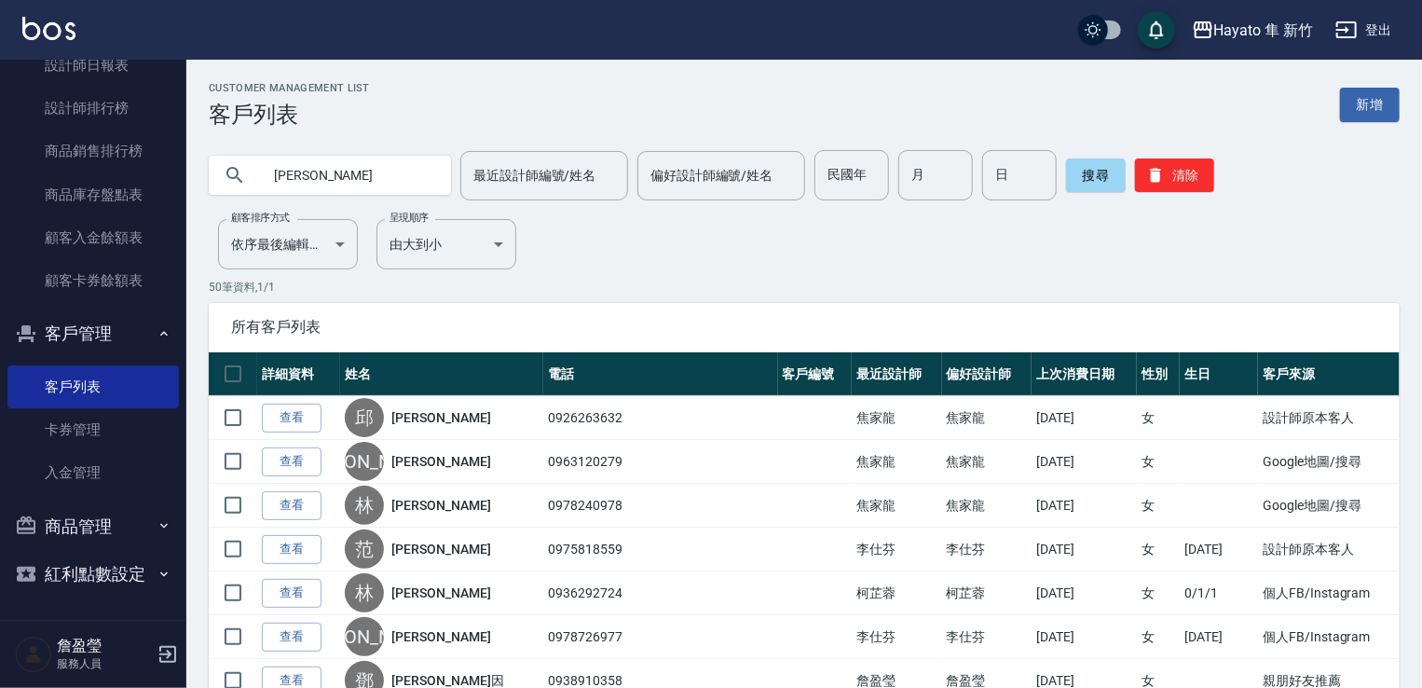
type input "[PERSON_NAME]"
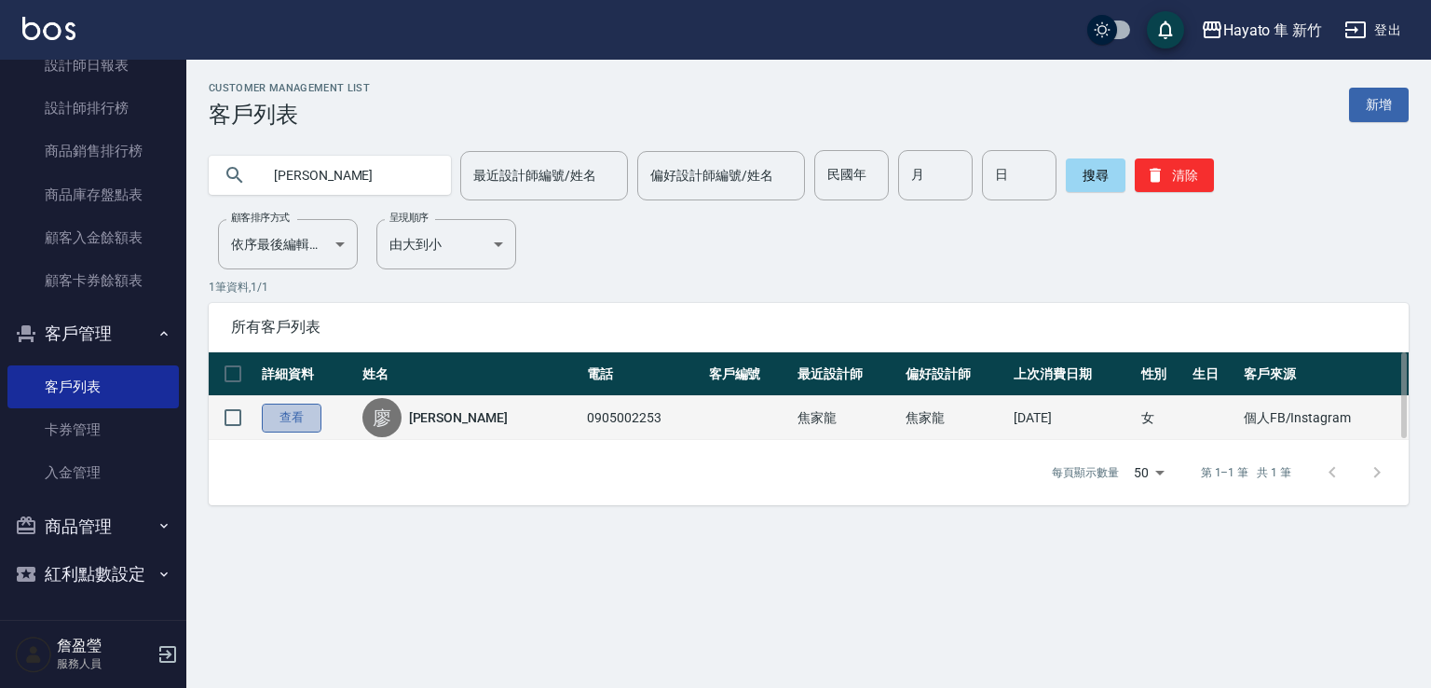
click at [305, 421] on link "查看" at bounding box center [292, 417] width 60 height 29
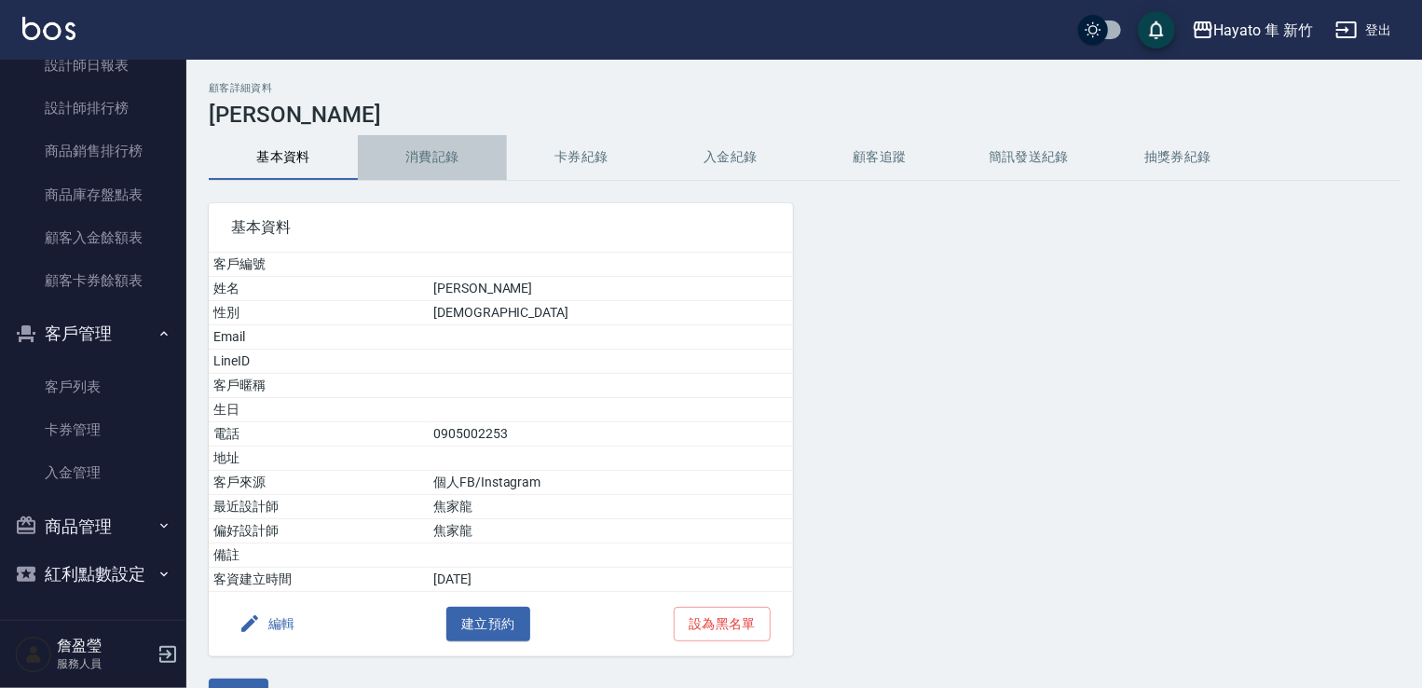
click at [457, 154] on button "消費記錄" at bounding box center [432, 157] width 149 height 45
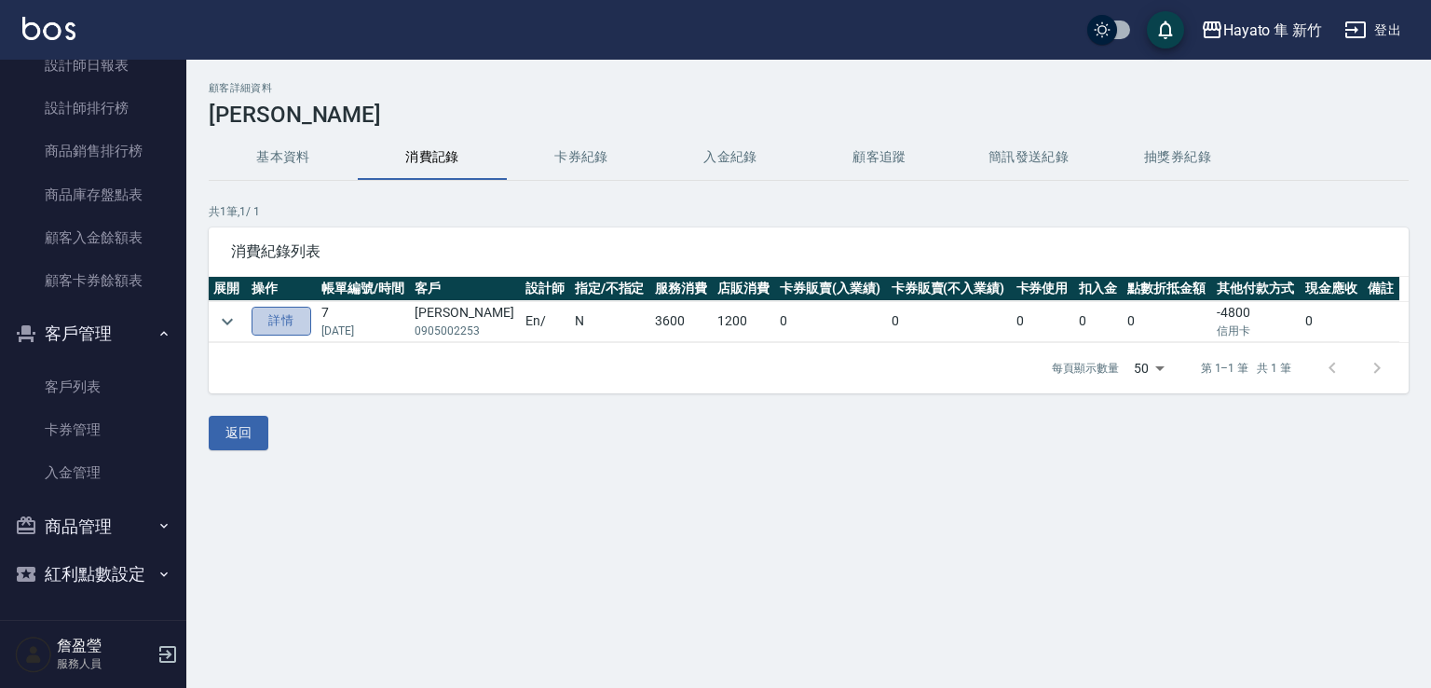
click at [283, 323] on link "詳情" at bounding box center [282, 321] width 60 height 29
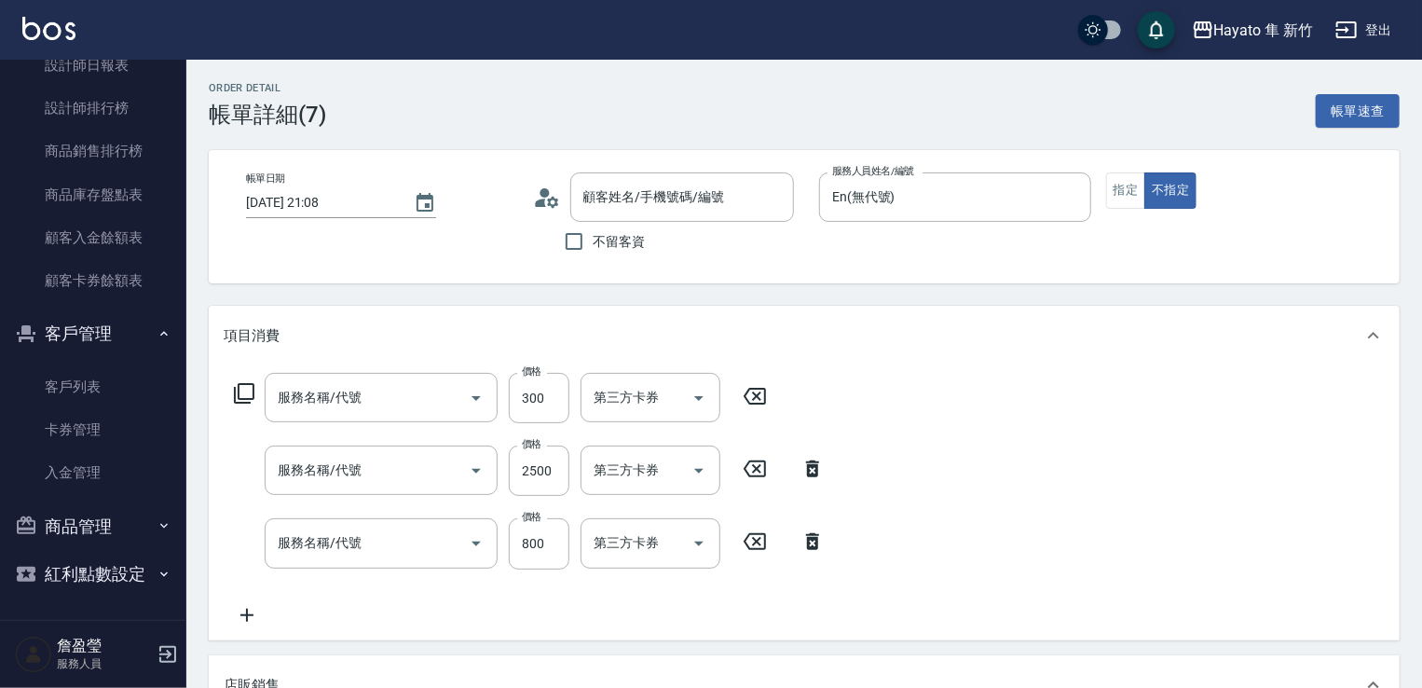
type input "[DATE] 21:08"
type input "En(無代號)"
type input "個人FB/Instagram"
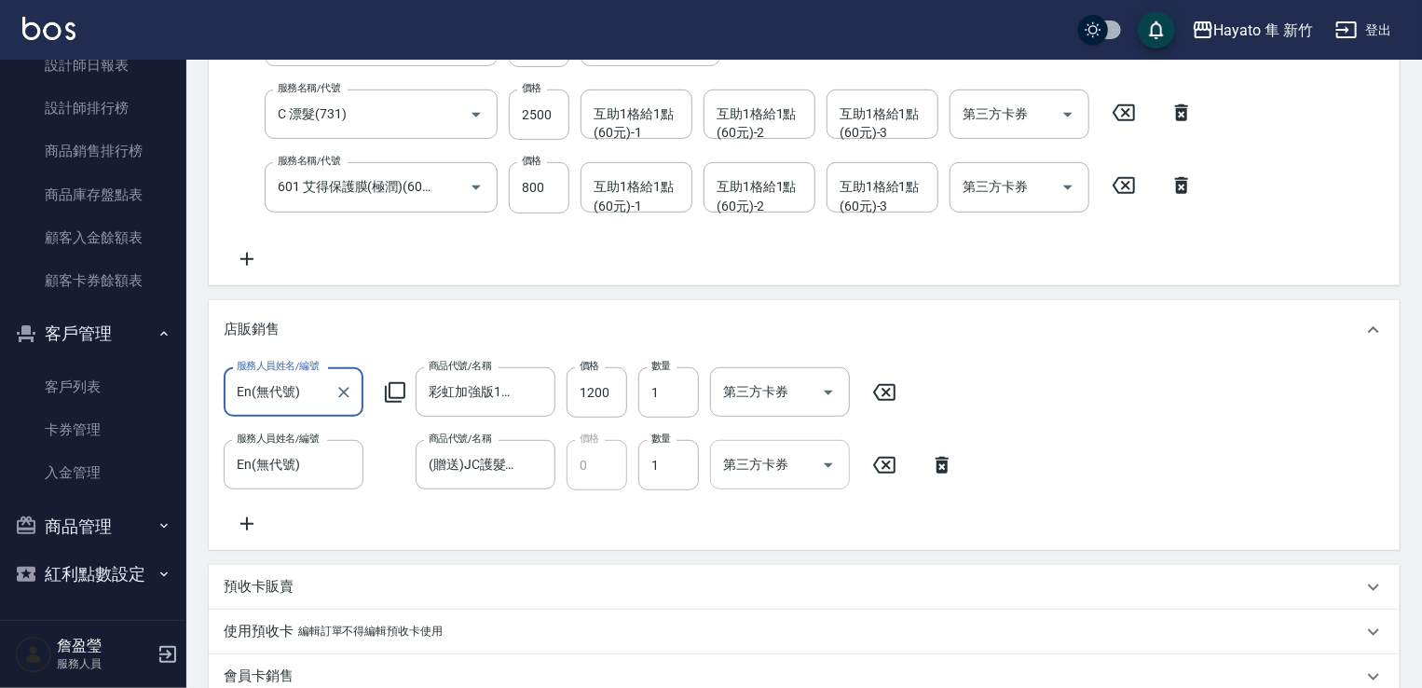
type input "頭皮隔離(402)"
type input "C 漂髮(731)"
type input "601 艾得保護膜(極潤)(601)"
type input "[PERSON_NAME]/0905002253/"
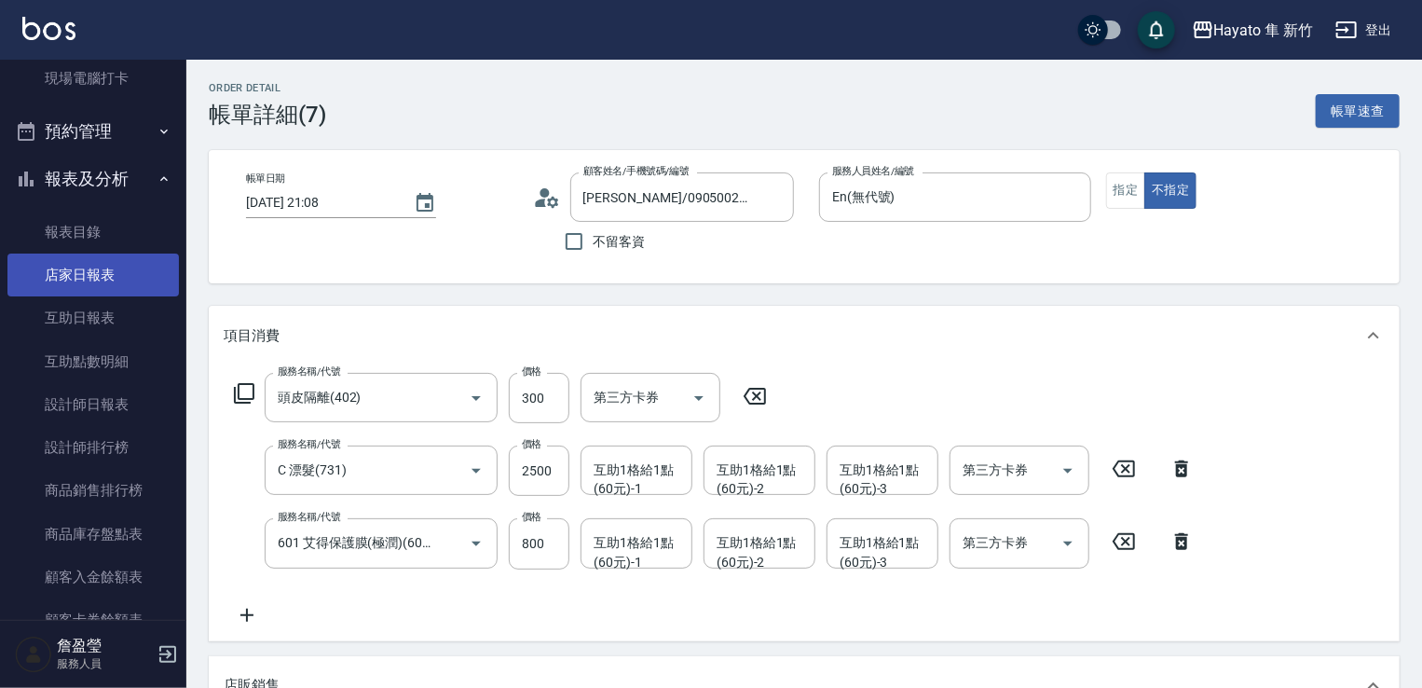
scroll to position [373, 0]
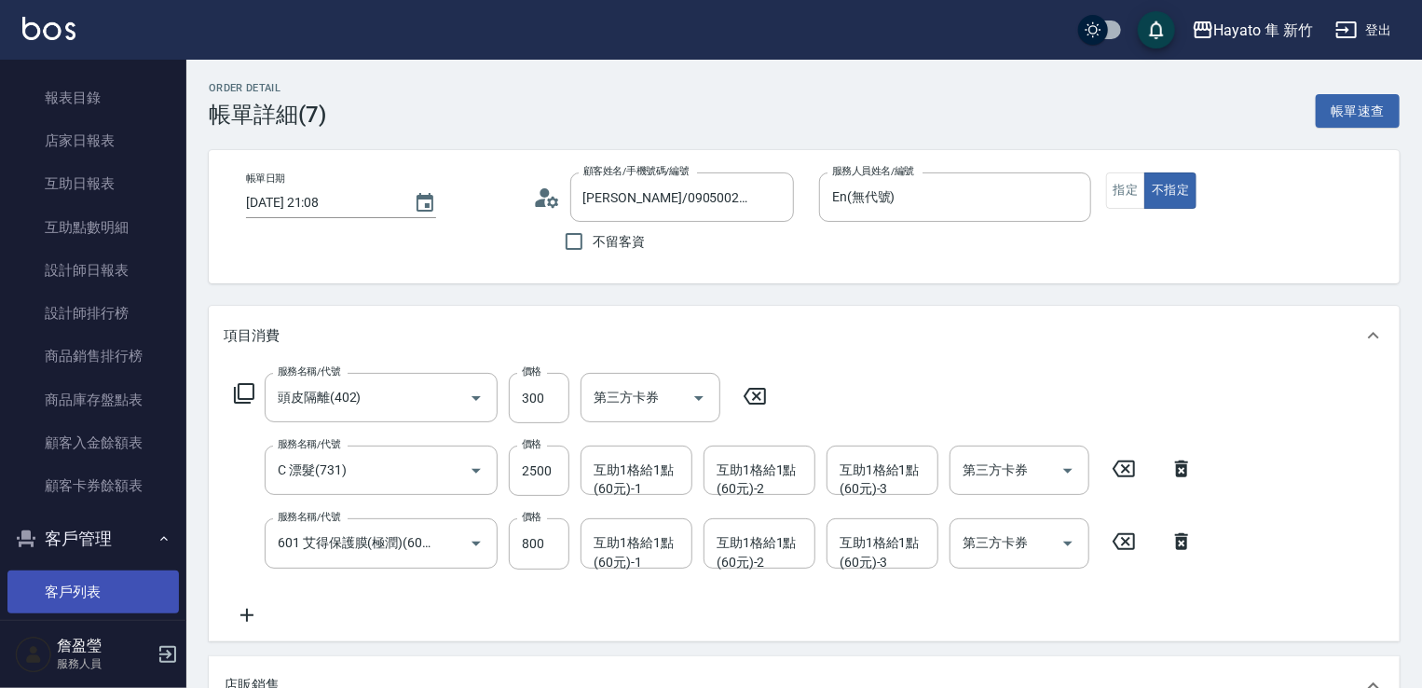
click at [119, 597] on link "客戶列表" at bounding box center [92, 591] width 171 height 43
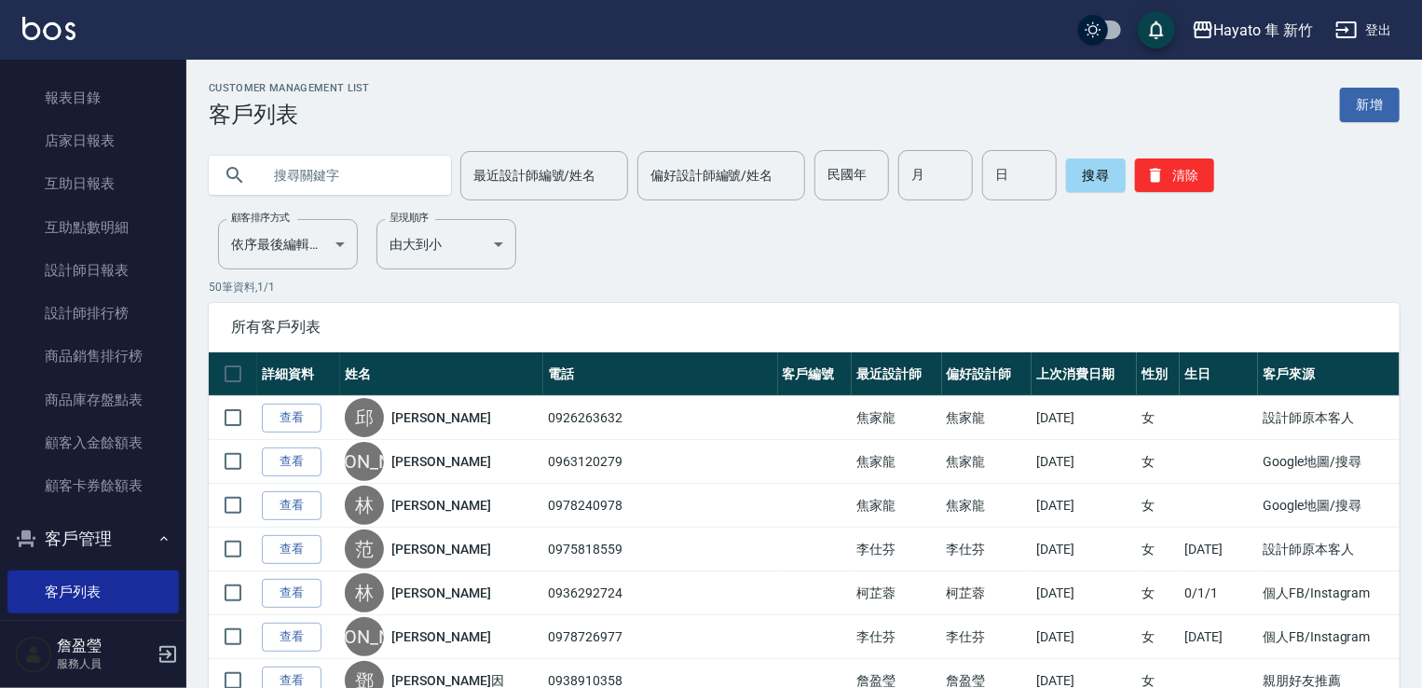
click at [307, 185] on input "text" at bounding box center [348, 175] width 175 height 50
type input "[PERSON_NAME]"
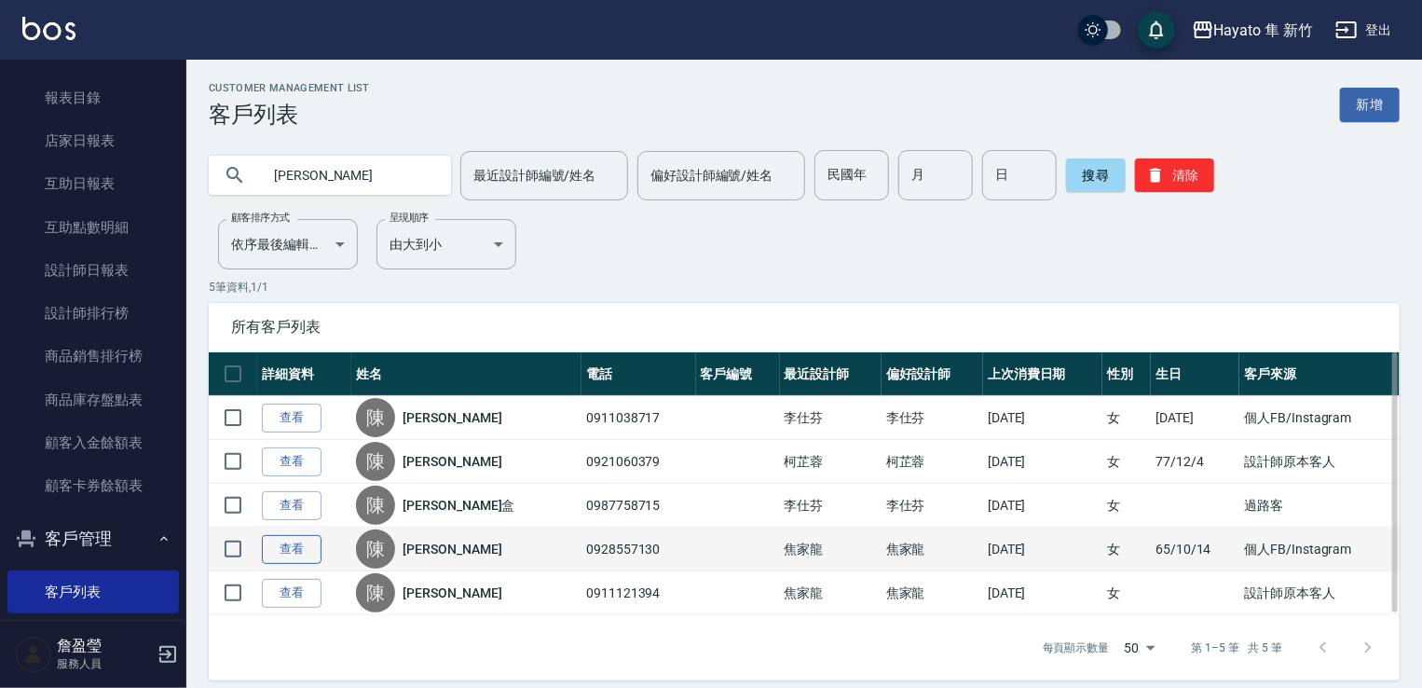
click at [306, 552] on link "查看" at bounding box center [292, 549] width 60 height 29
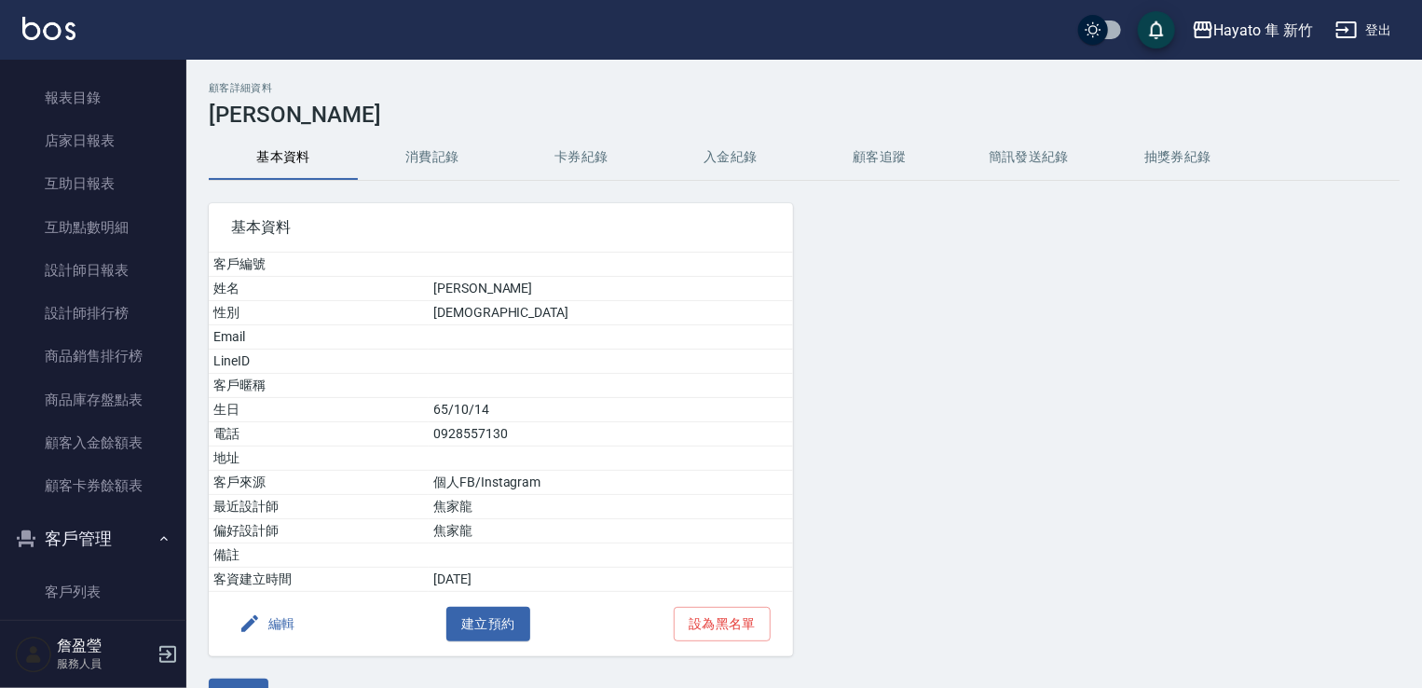
click at [437, 169] on button "消費記錄" at bounding box center [432, 157] width 149 height 45
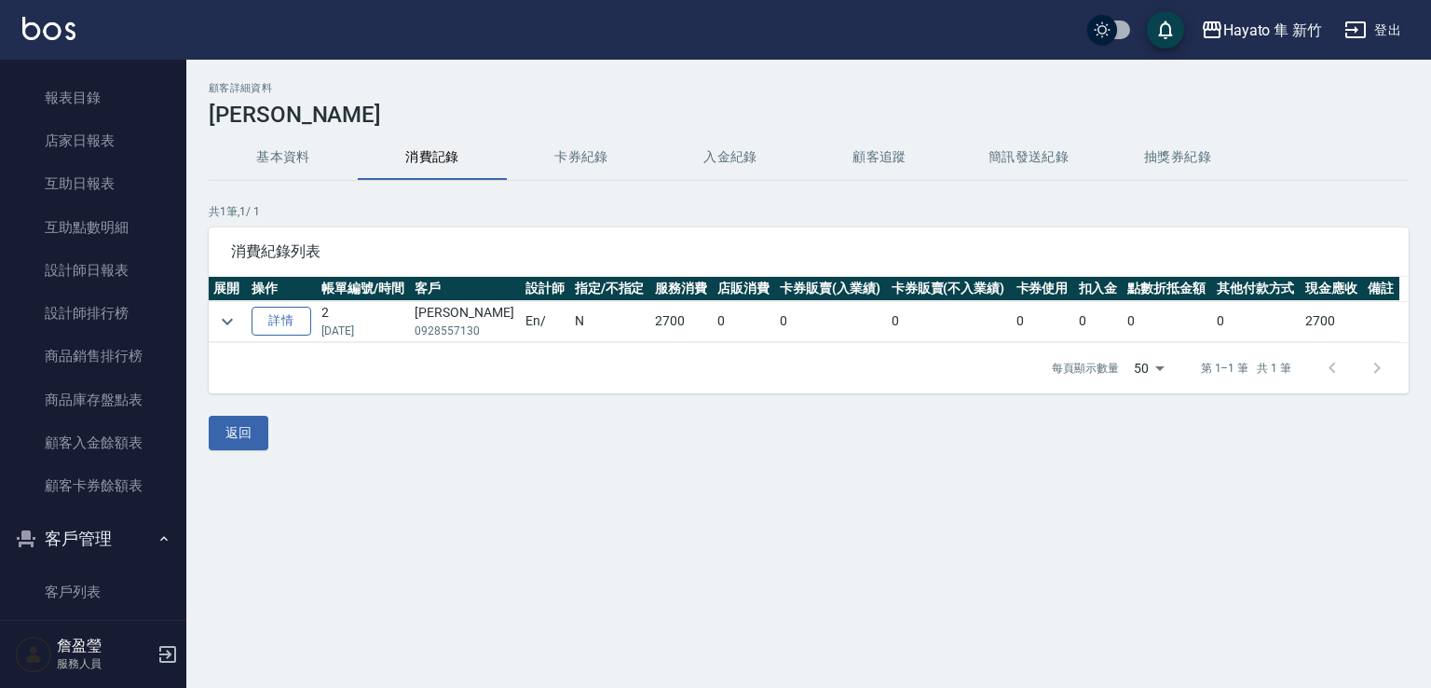
click at [274, 316] on link "詳情" at bounding box center [282, 321] width 60 height 29
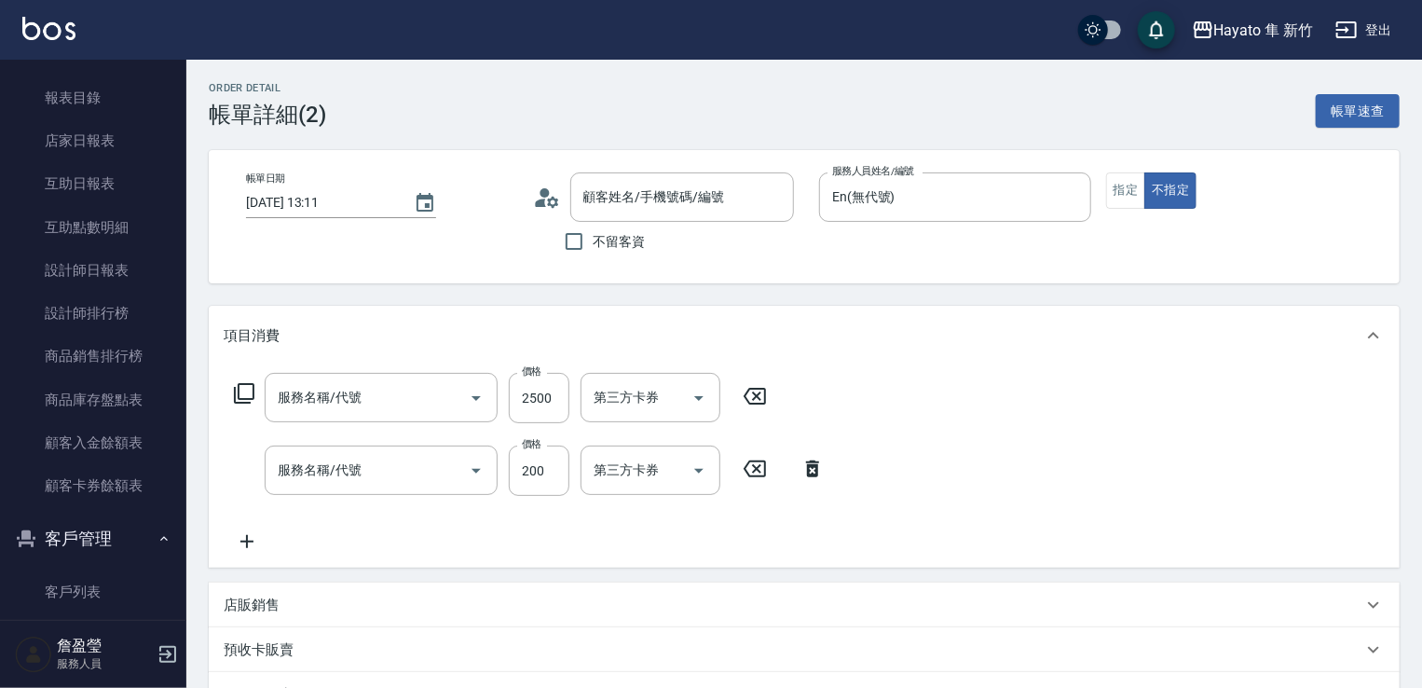
type input "[DATE] 13:11"
type input "En(無代號)"
type input "C 漂髮(731)"
type input "頭皮隔離(402)"
type input "個人FB/Instagram"
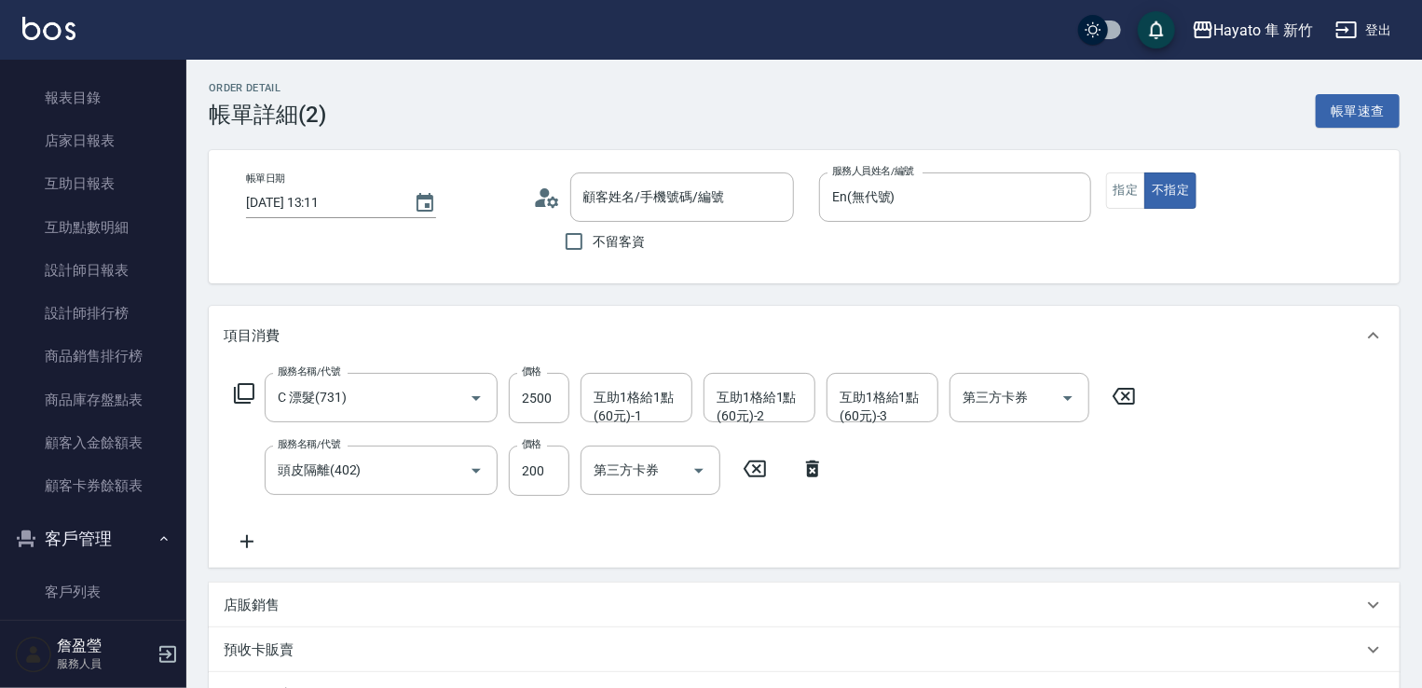
type input "[PERSON_NAME]/0928557130/"
